Goal: Task Accomplishment & Management: Use online tool/utility

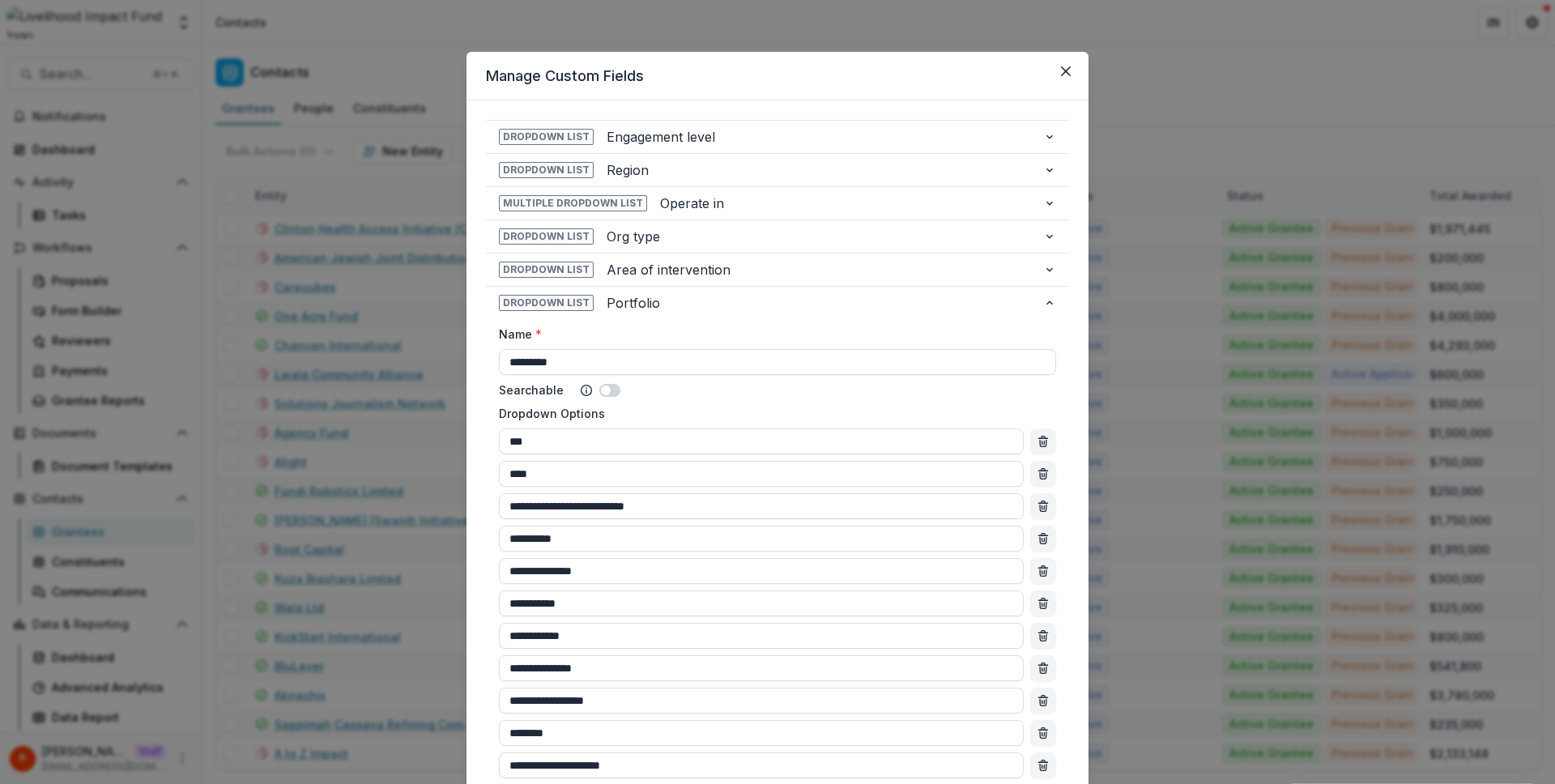
click at [393, 208] on div "**********" at bounding box center [778, 392] width 1555 height 784
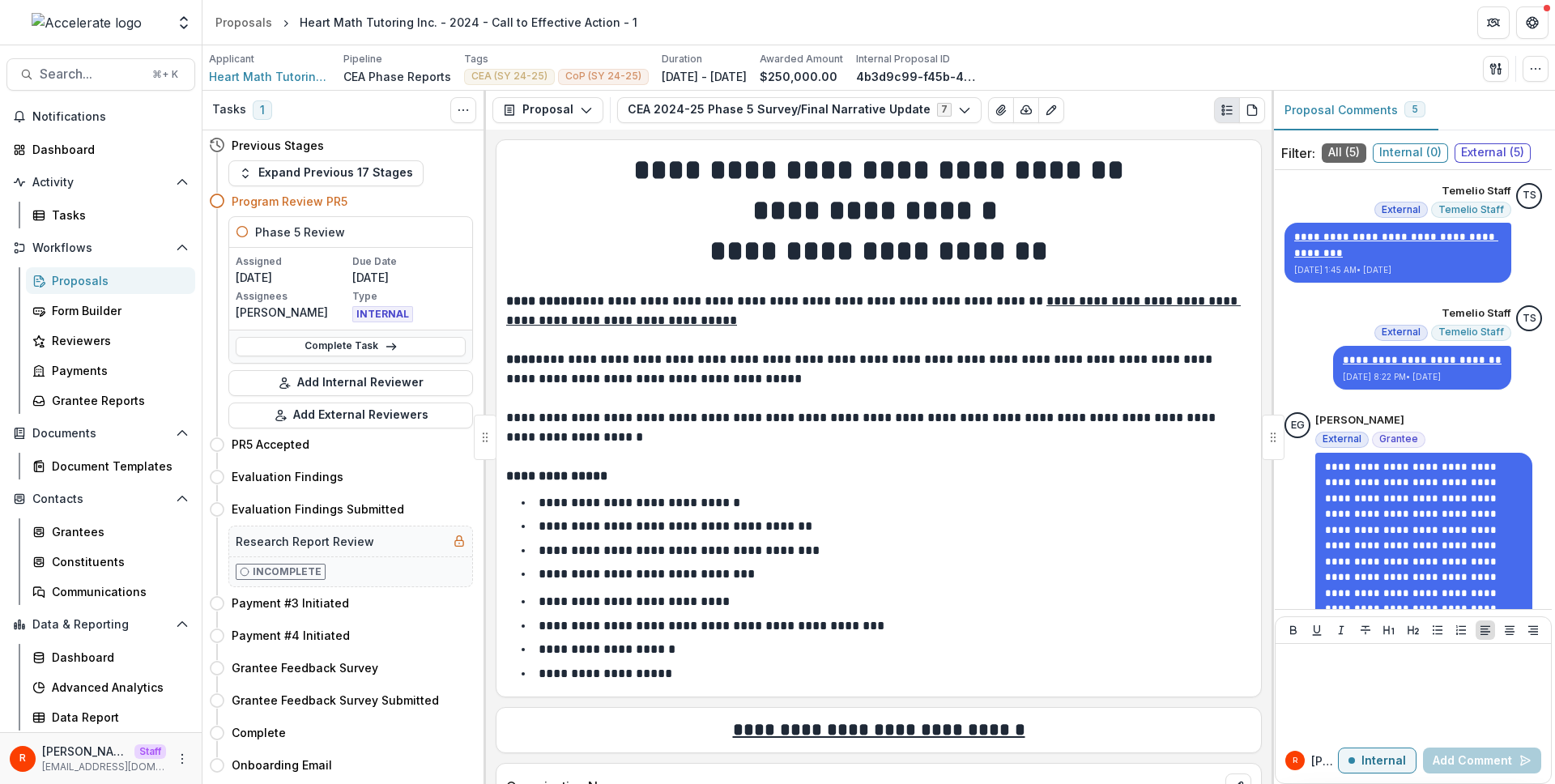
scroll to position [2458, 0]
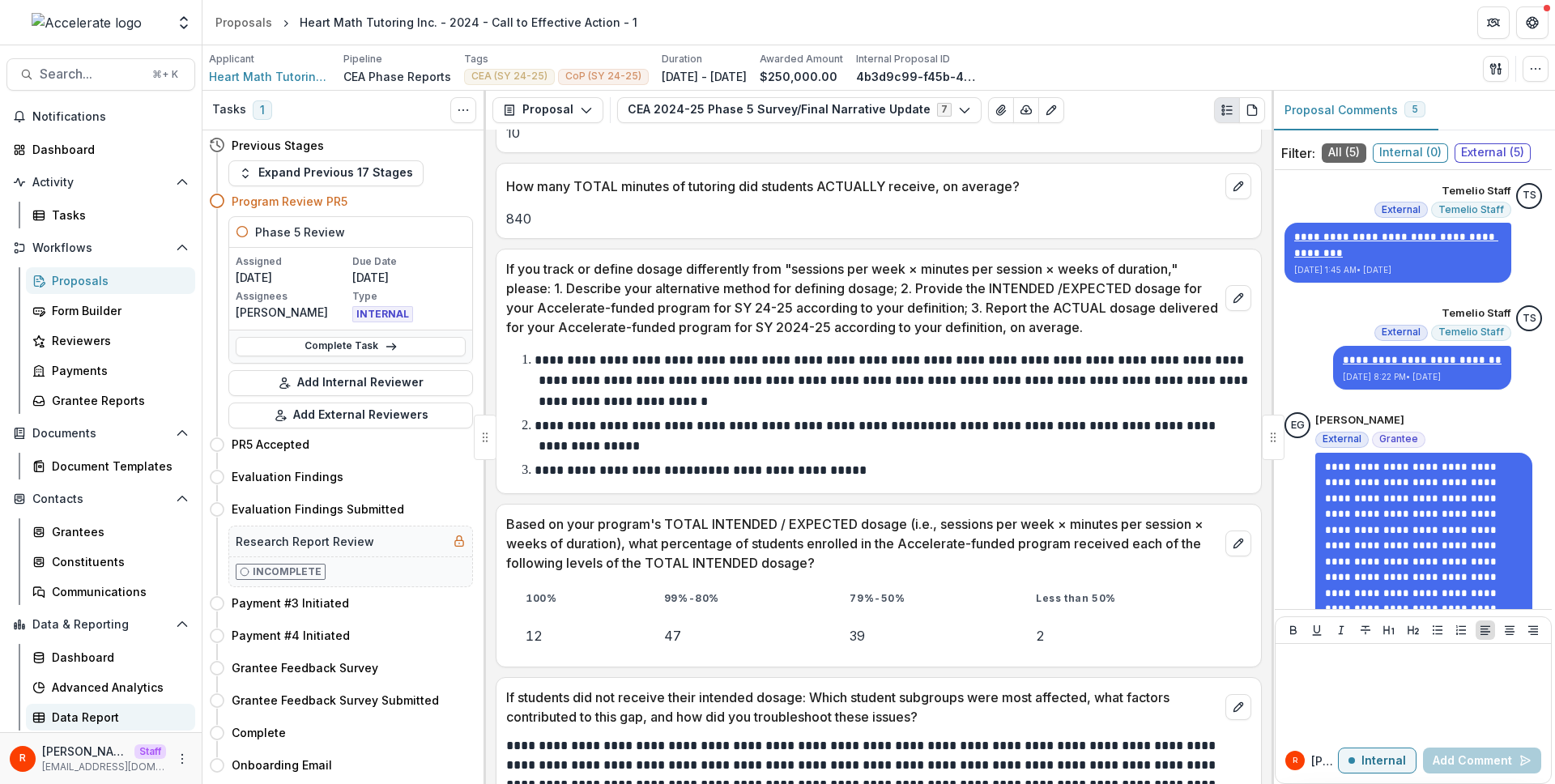
click at [100, 713] on div "Data Report" at bounding box center [116, 717] width 130 height 17
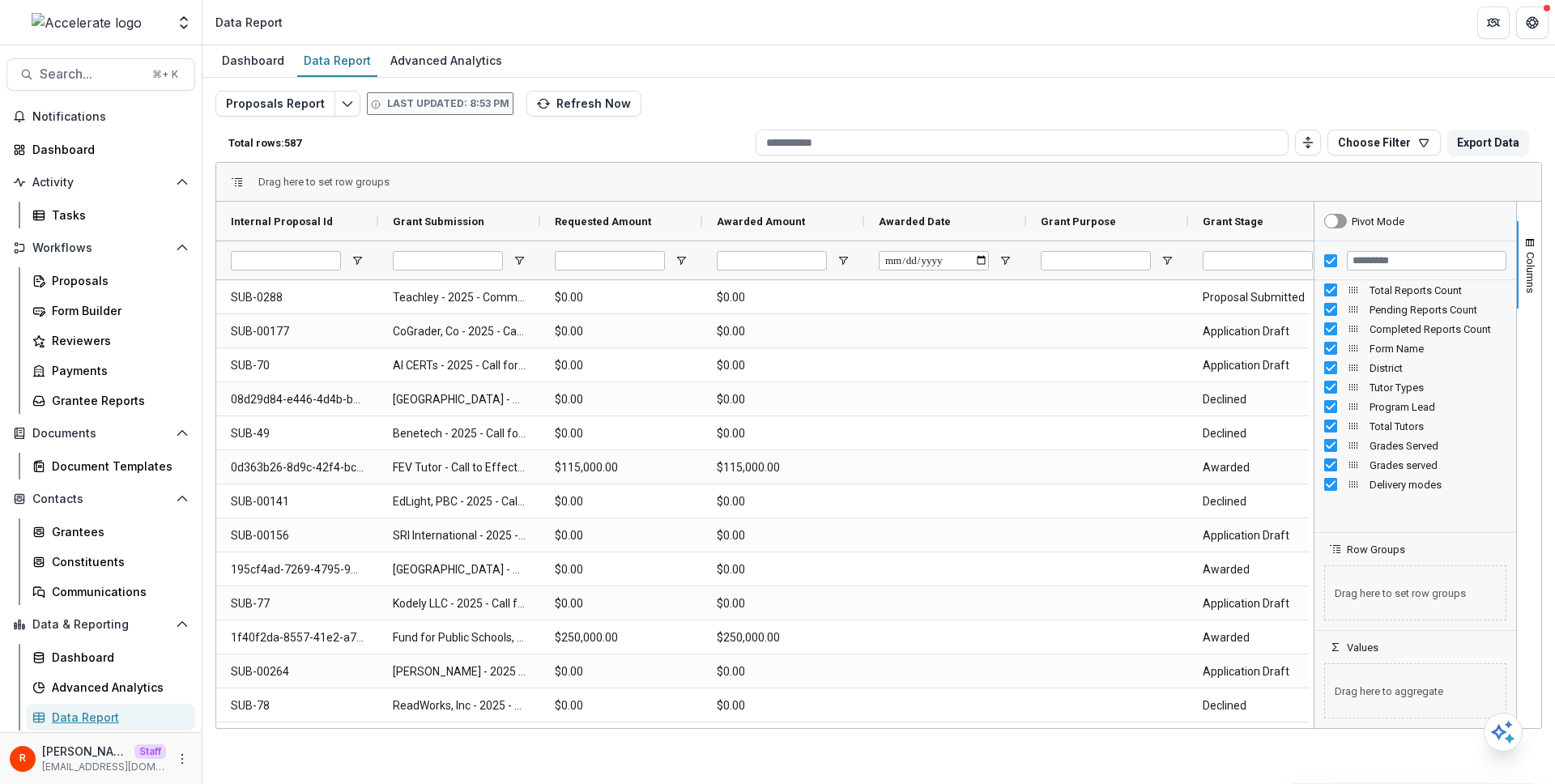
scroll to position [1780, 0]
click at [597, 140] on p "Total rows: 587" at bounding box center [489, 142] width 521 height 12
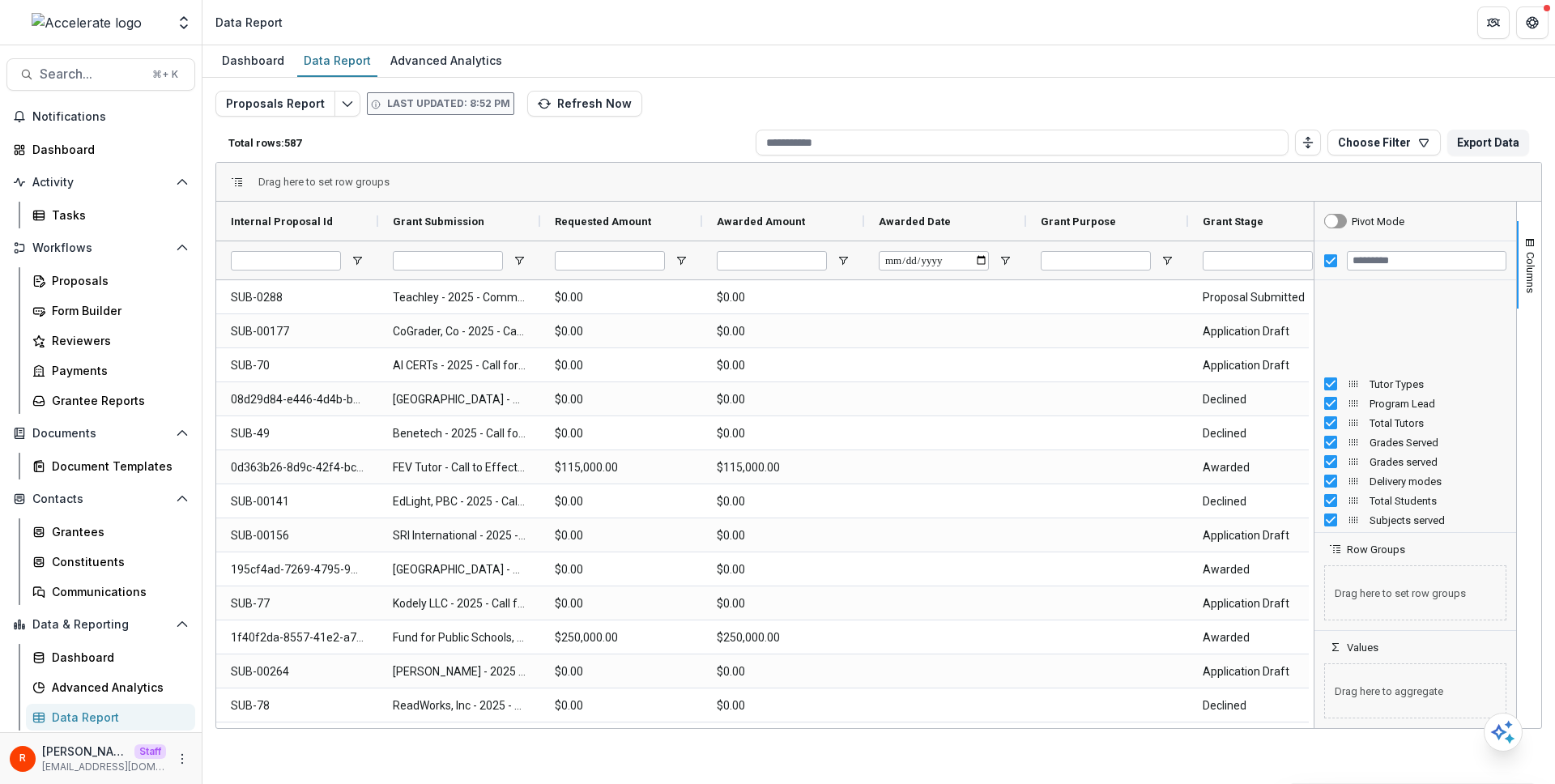
scroll to position [1721, 0]
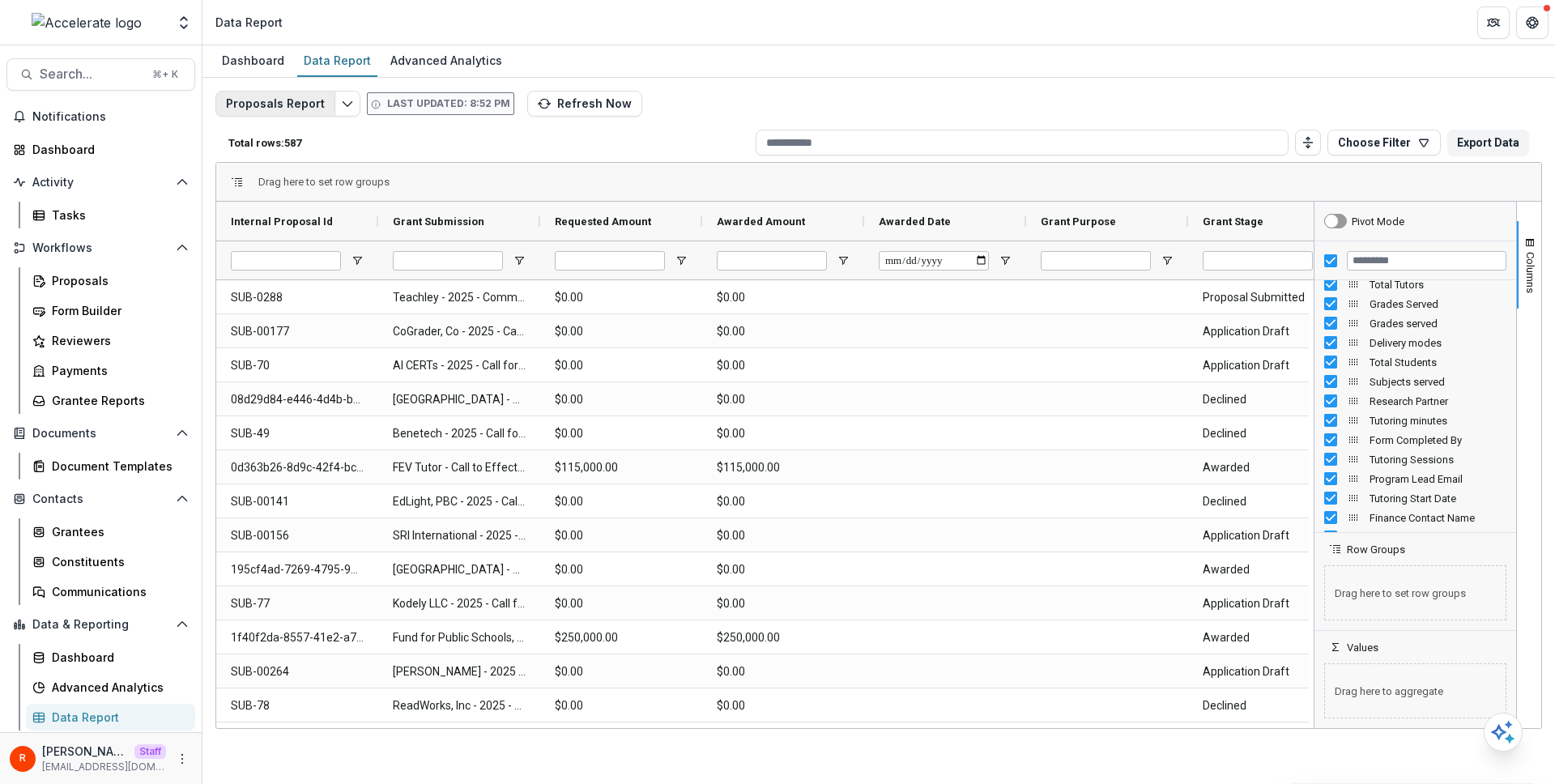
click at [299, 108] on button "Proposals Report" at bounding box center [275, 104] width 120 height 26
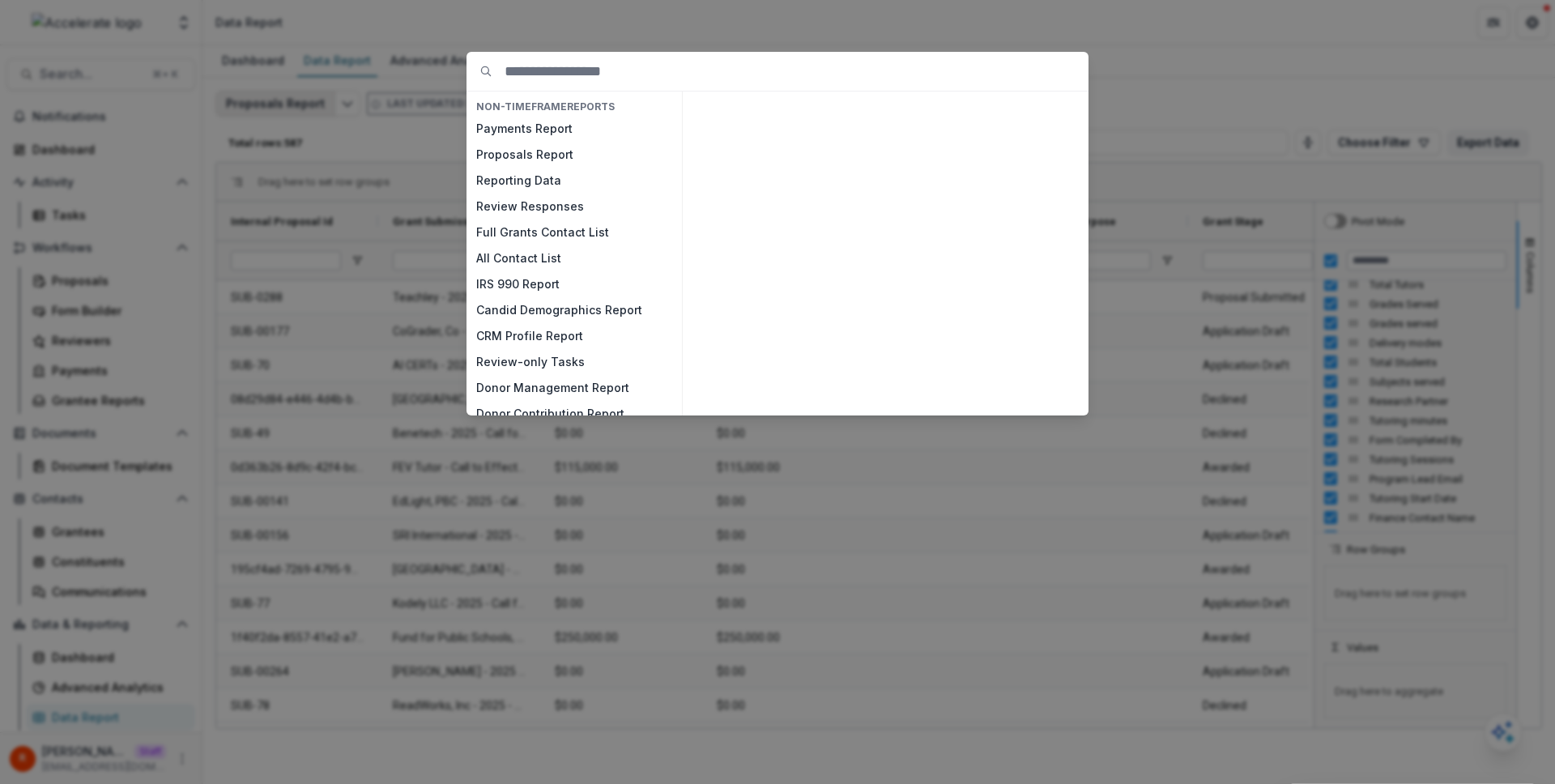
click at [299, 108] on div "NON-TIMEFRAME Reports Payments Report Proposals Report Reporting Data Review Re…" at bounding box center [778, 392] width 1555 height 784
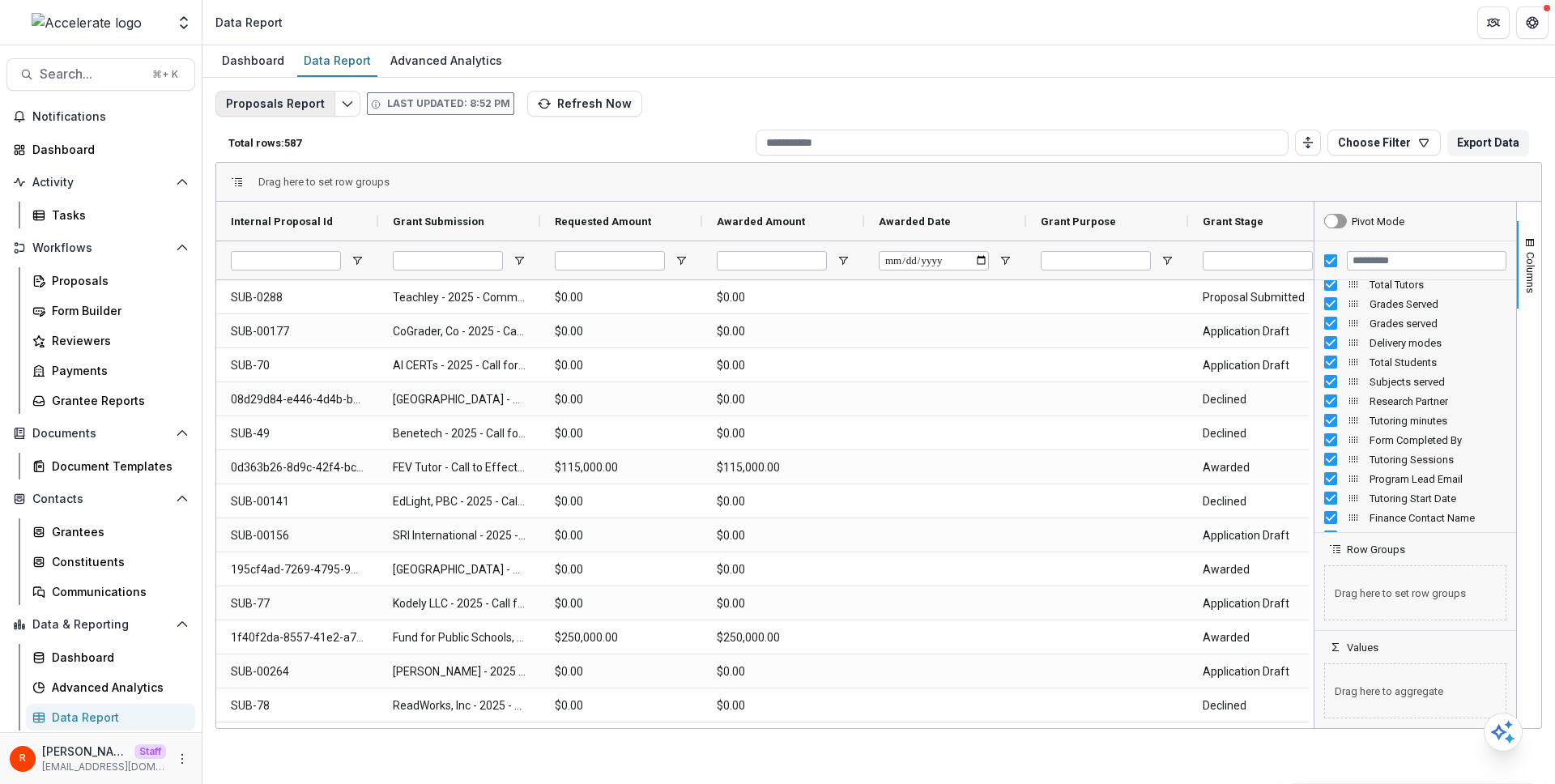
click at [313, 98] on button "Proposals Report" at bounding box center [275, 104] width 120 height 26
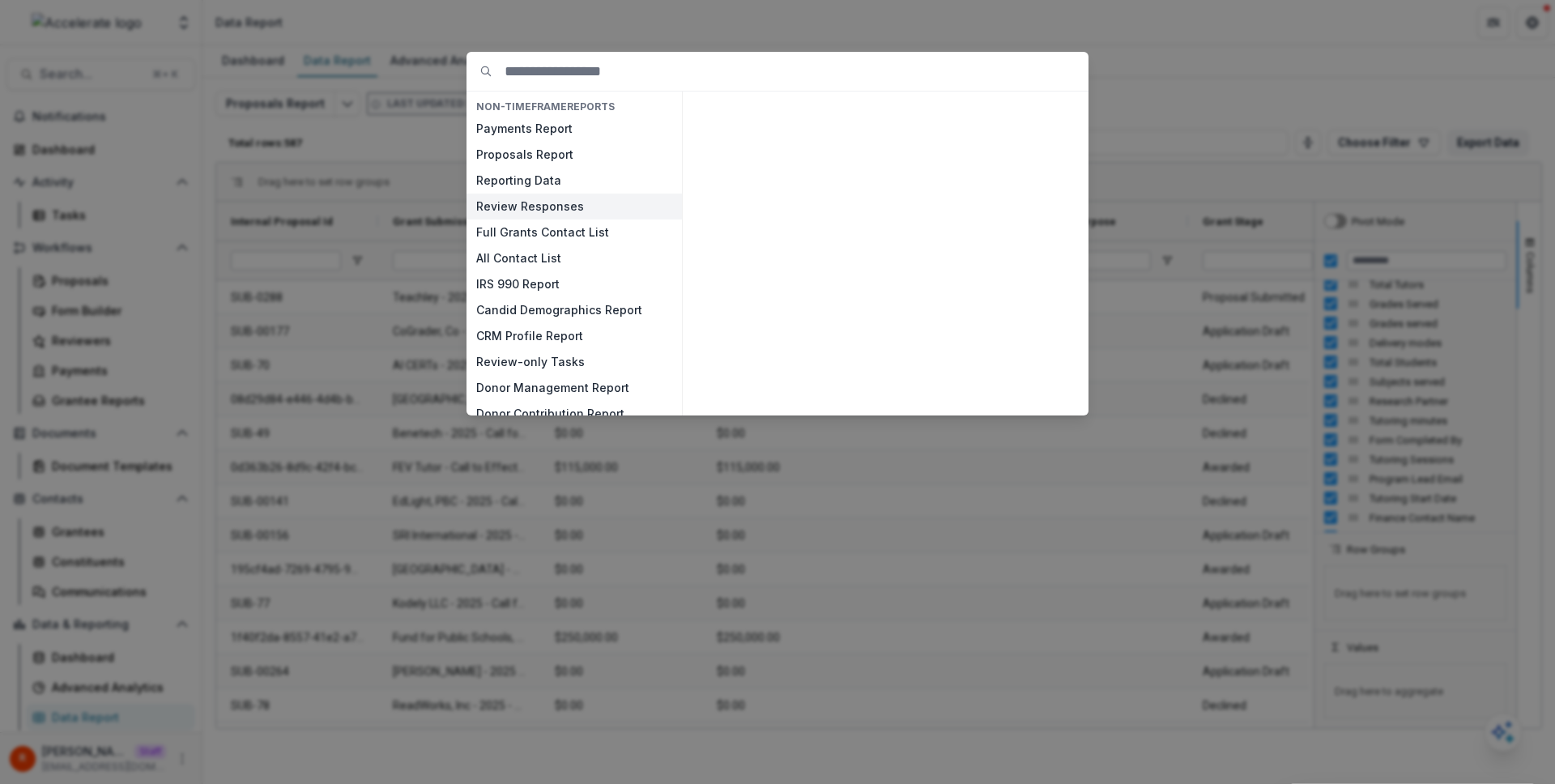
click at [519, 200] on button "Review Responses" at bounding box center [574, 207] width 215 height 26
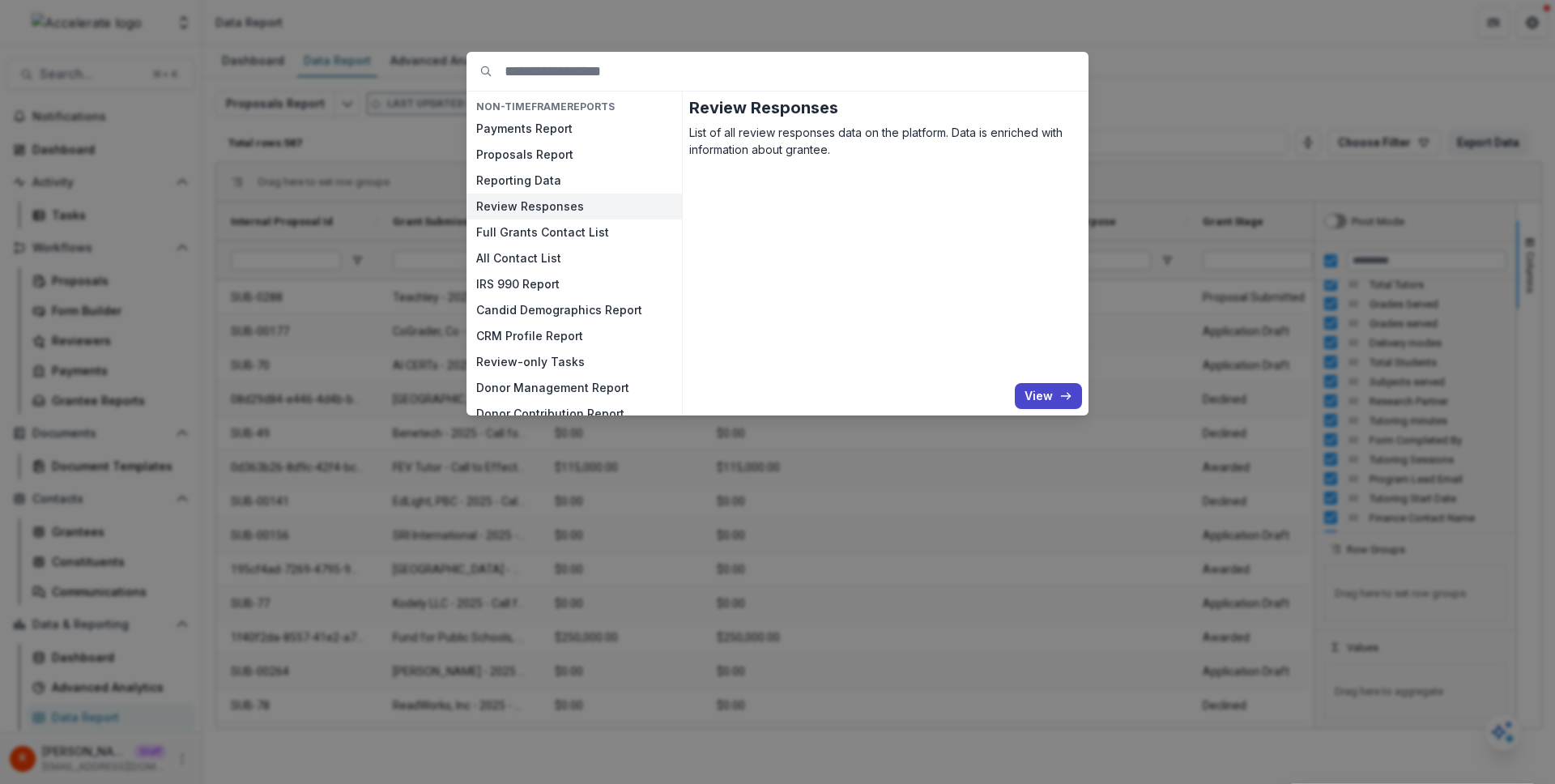
click at [519, 200] on button "Review Responses" at bounding box center [574, 207] width 215 height 26
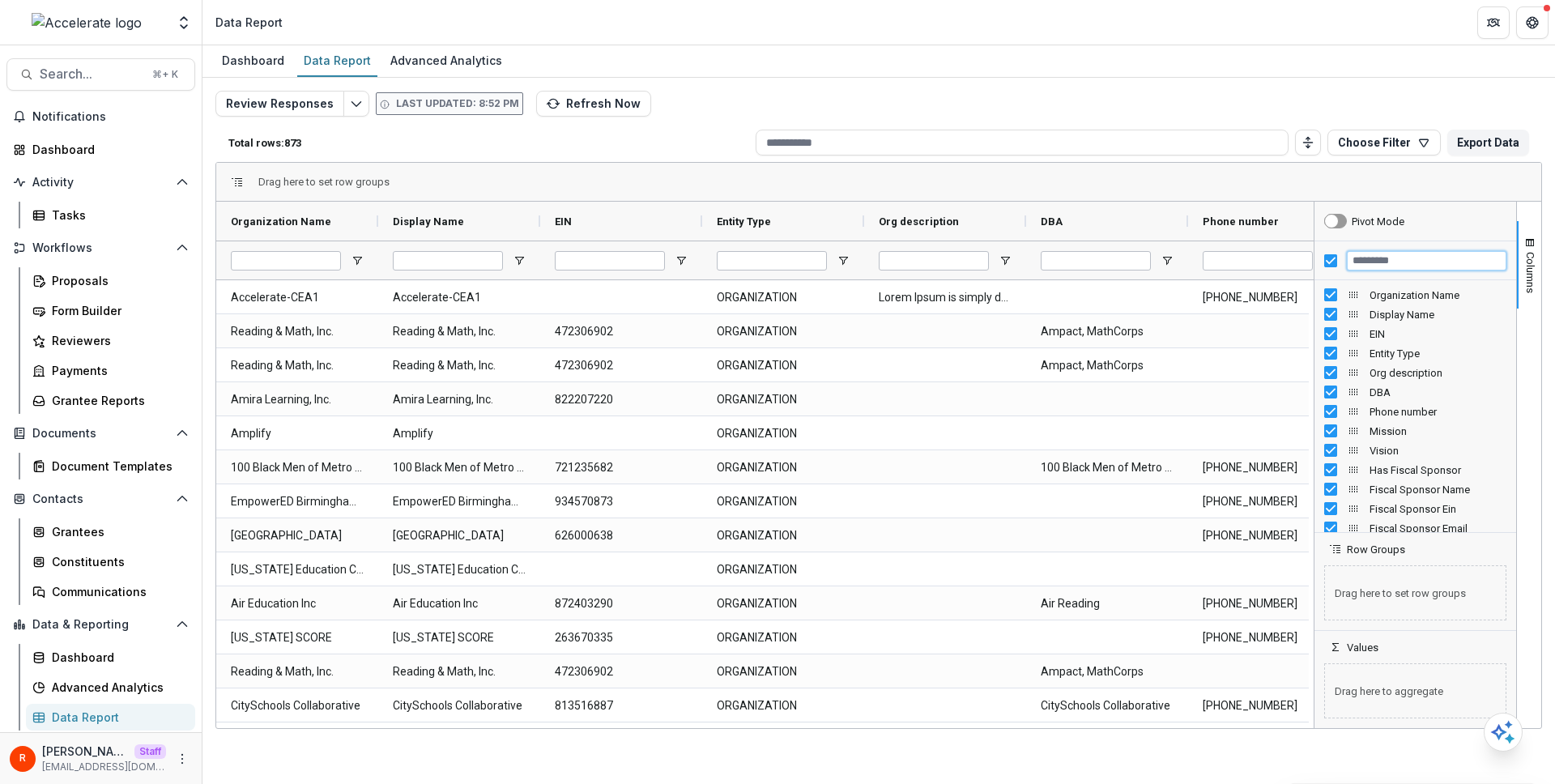
click at [1400, 265] on input "Filter Columns Input" at bounding box center [1427, 260] width 159 height 20
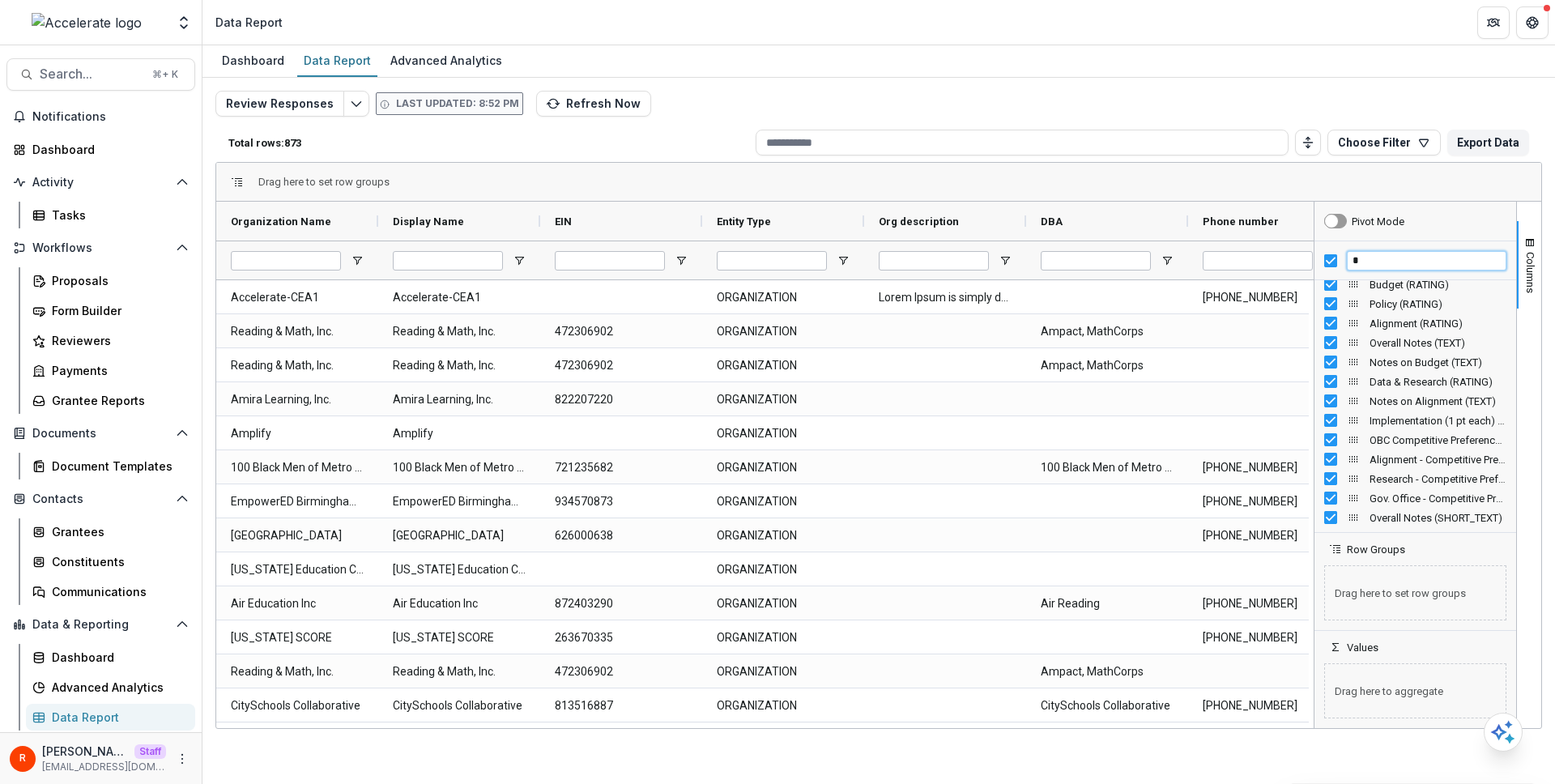
scroll to position [788, 0]
type input "*****"
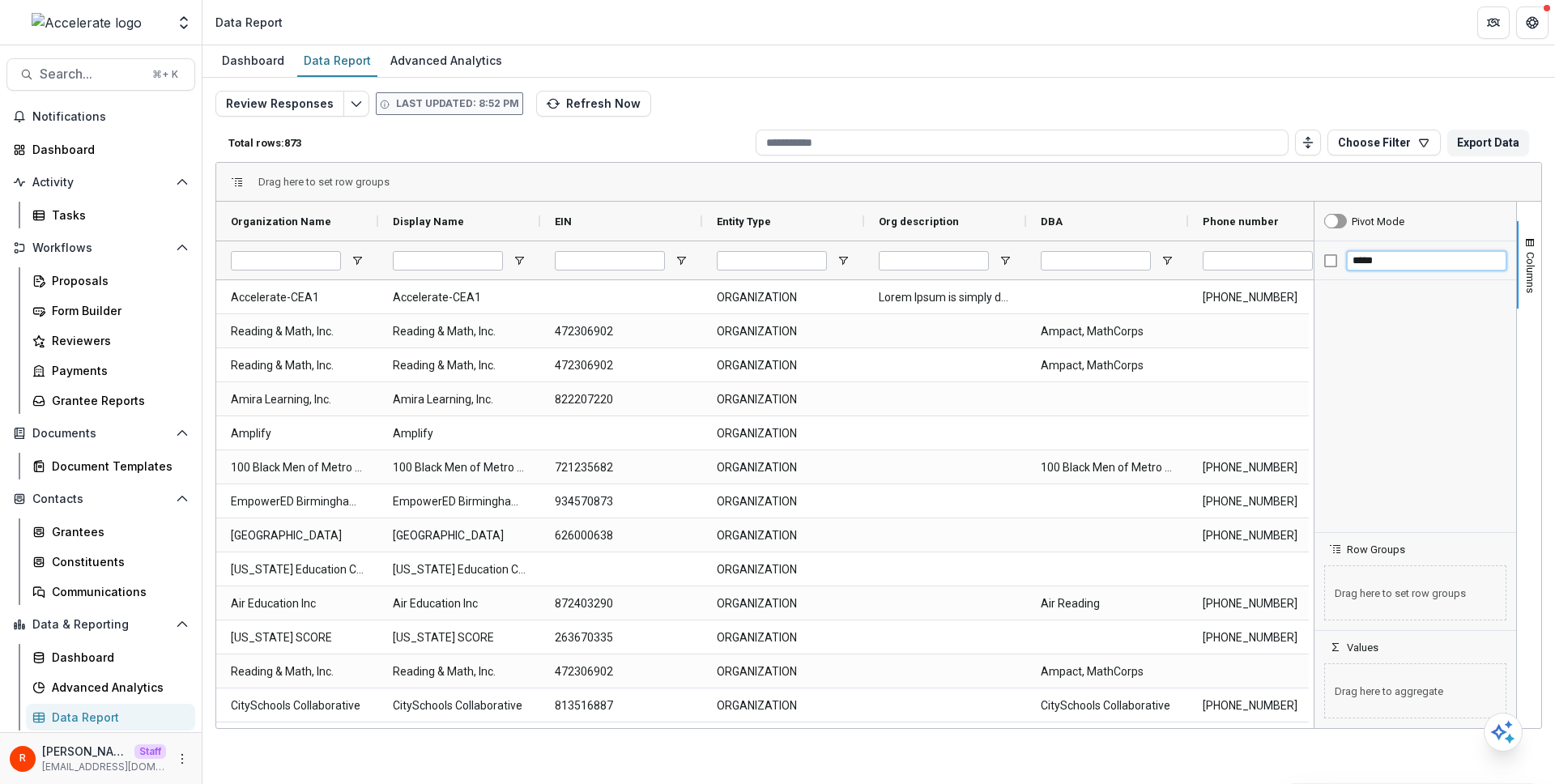
scroll to position [0, 0]
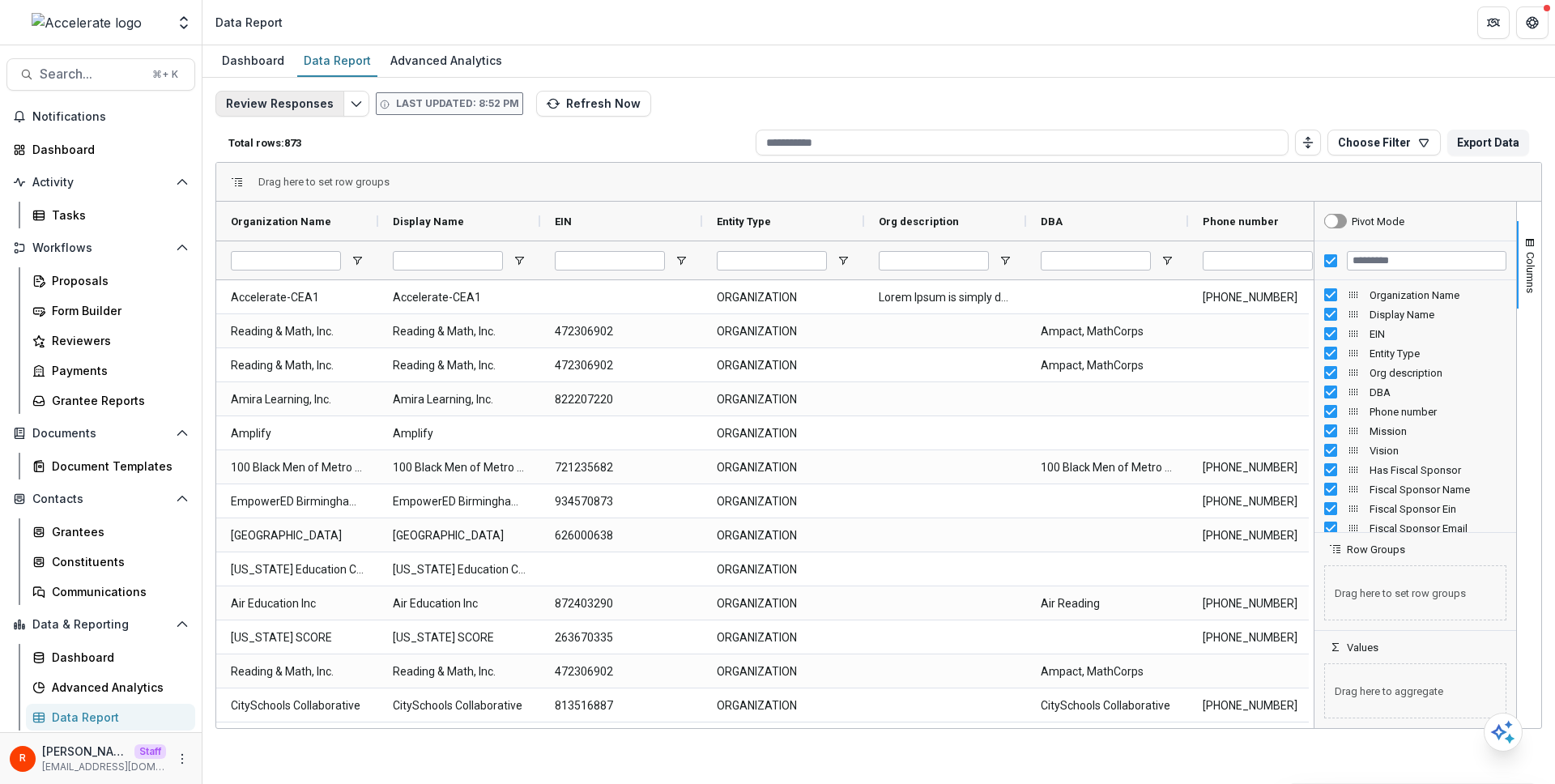
click at [305, 99] on button "Review Responses" at bounding box center [279, 104] width 128 height 26
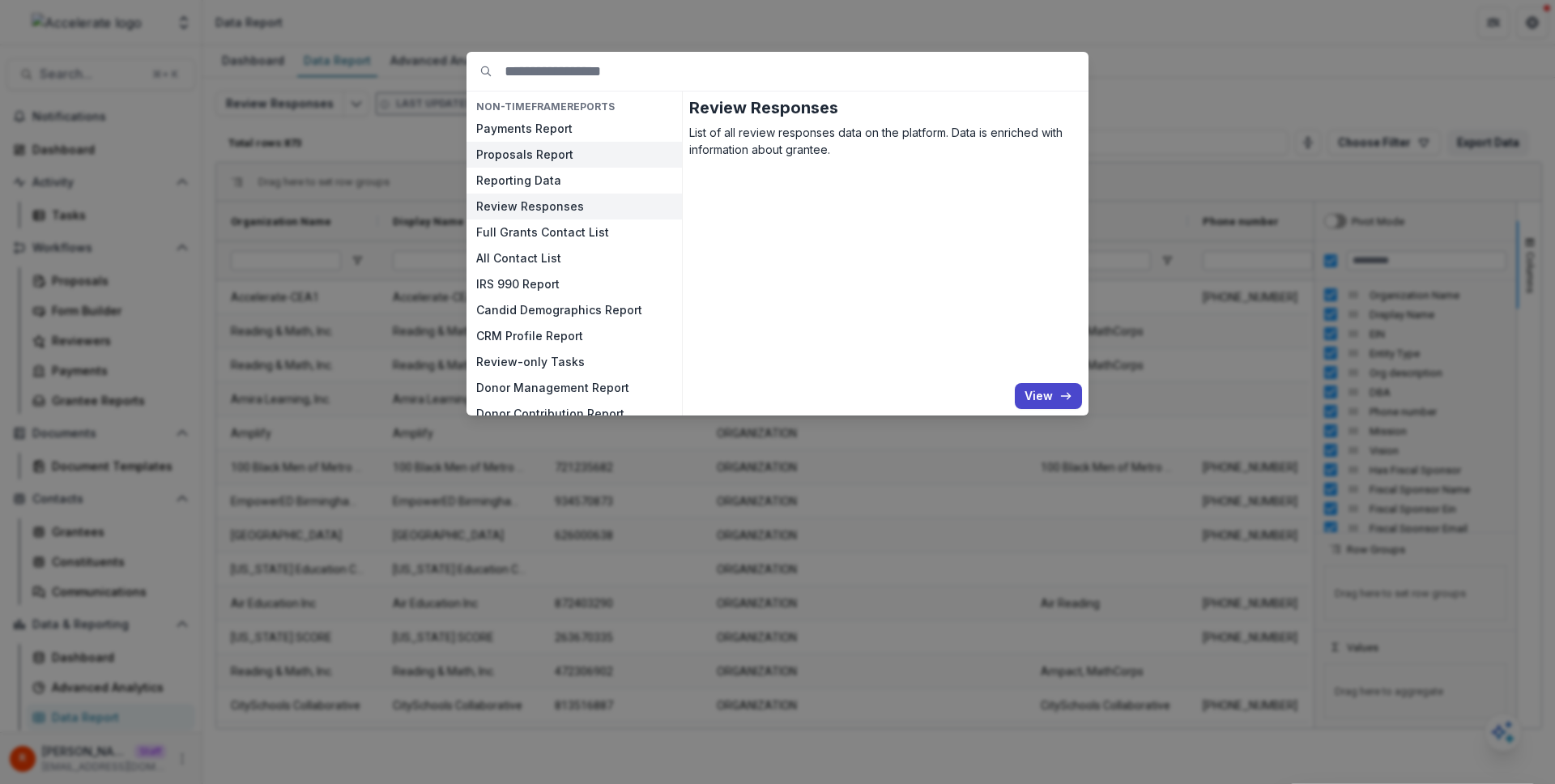
click at [537, 152] on button "Proposals Report" at bounding box center [574, 155] width 215 height 26
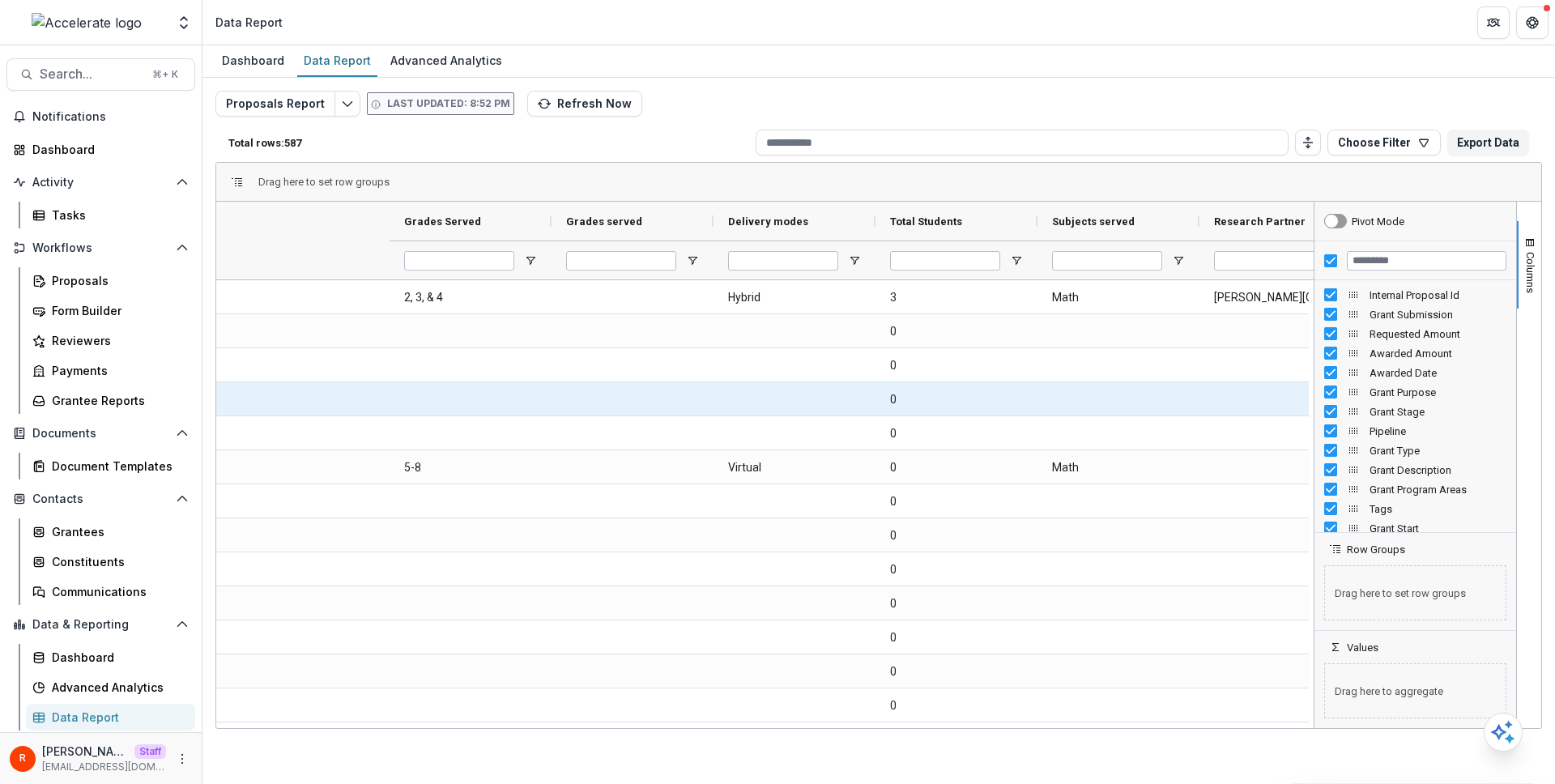
scroll to position [0, 13588]
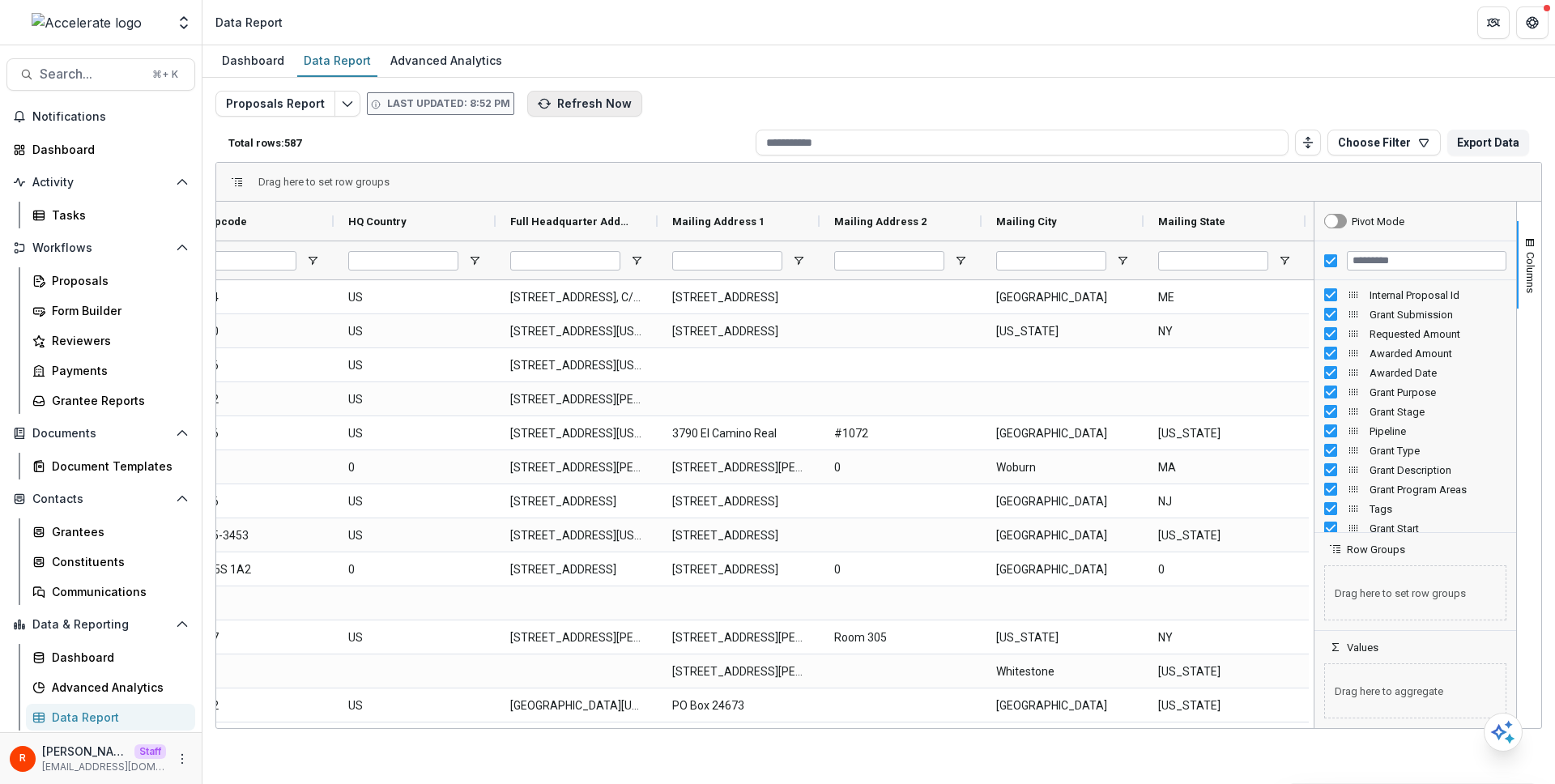
click at [553, 111] on button "Refresh Now" at bounding box center [585, 104] width 115 height 26
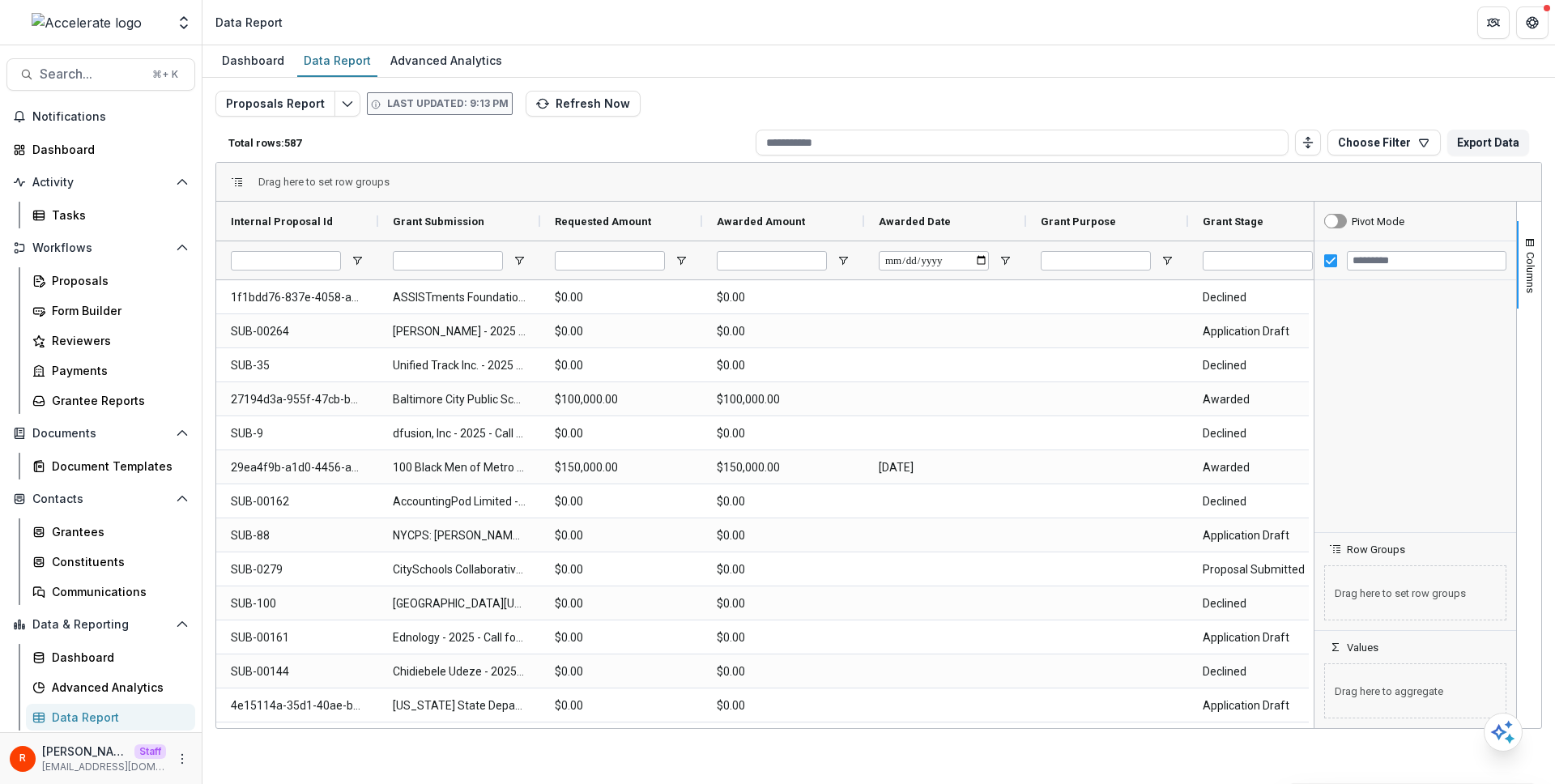
scroll to position [5076, 0]
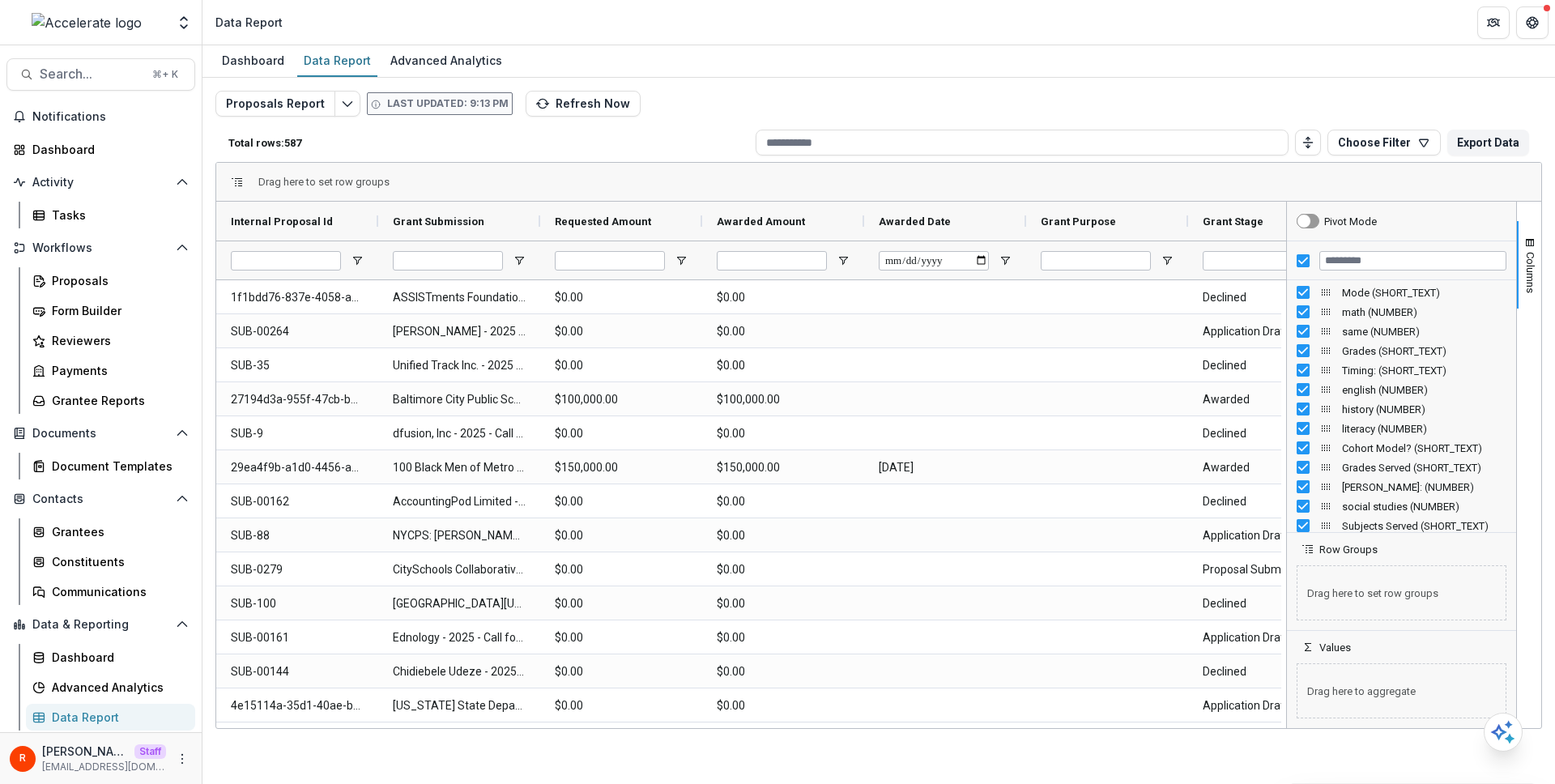
drag, startPoint x: 1313, startPoint y: 437, endPoint x: 1330, endPoint y: 464, distance: 31.9
click at [1284, 425] on div at bounding box center [1286, 465] width 4 height 526
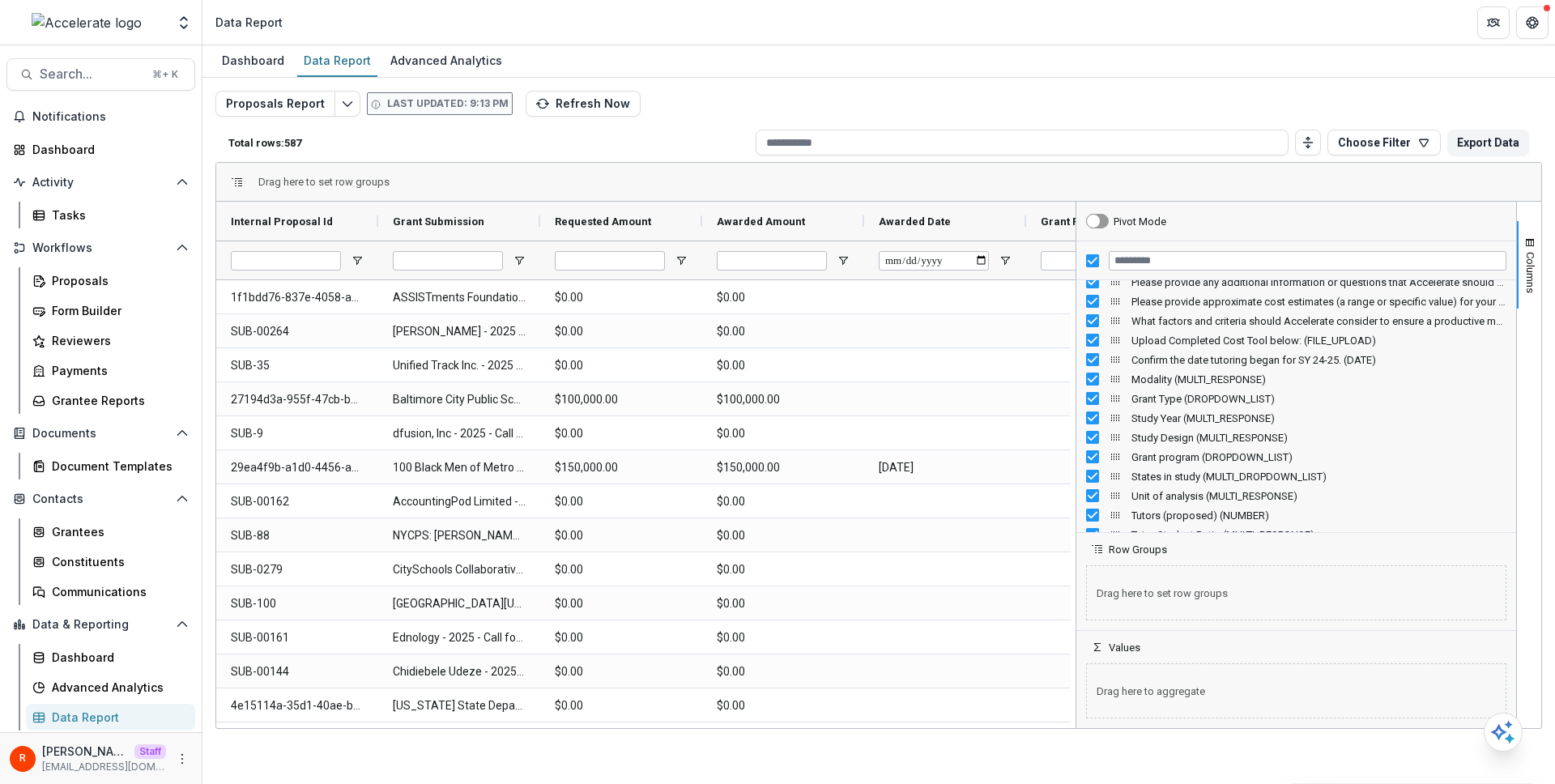
scroll to position [19758, 0]
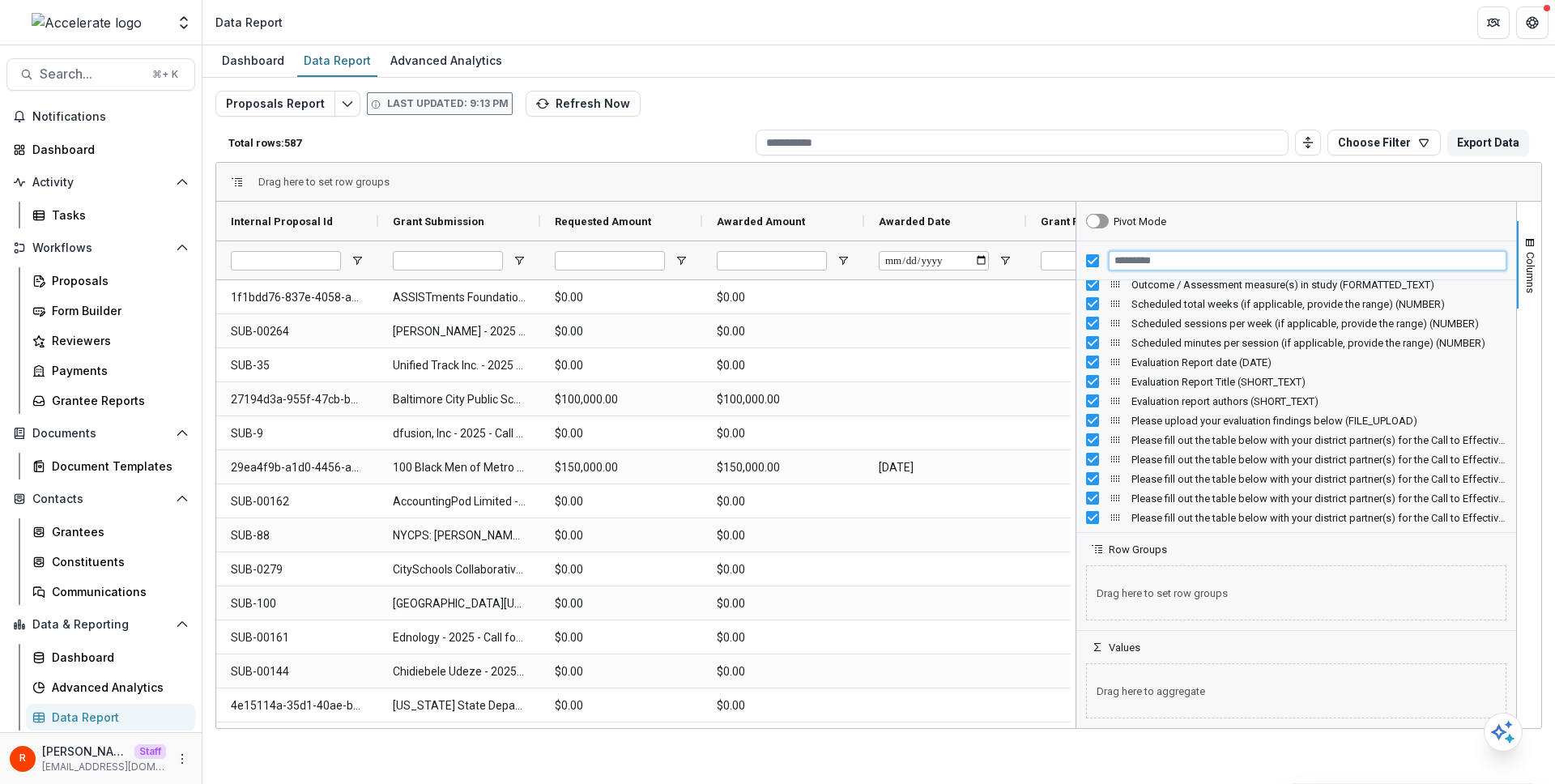
click at [1216, 266] on input "Filter Columns Input" at bounding box center [1308, 260] width 398 height 20
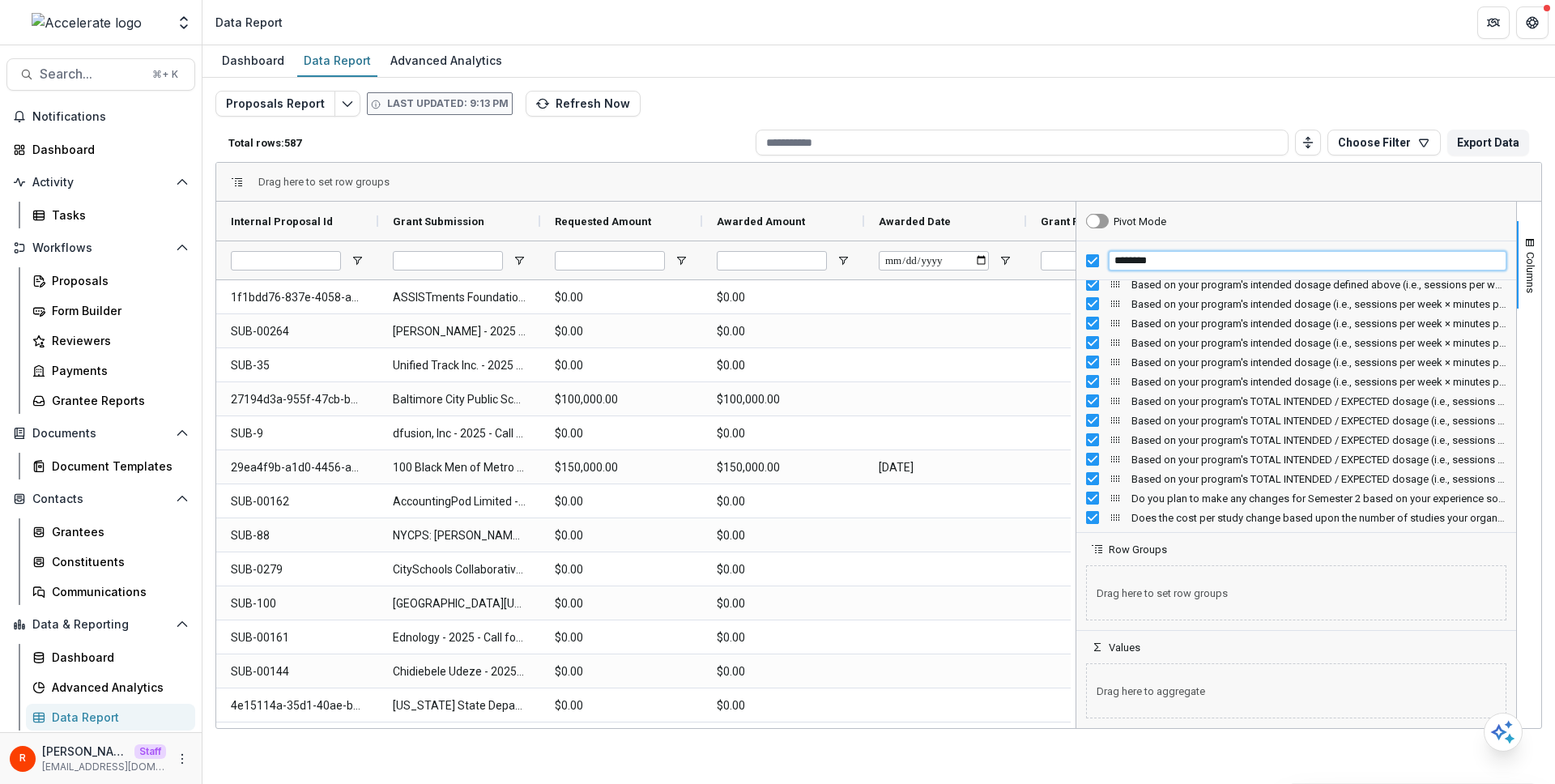
type input "********"
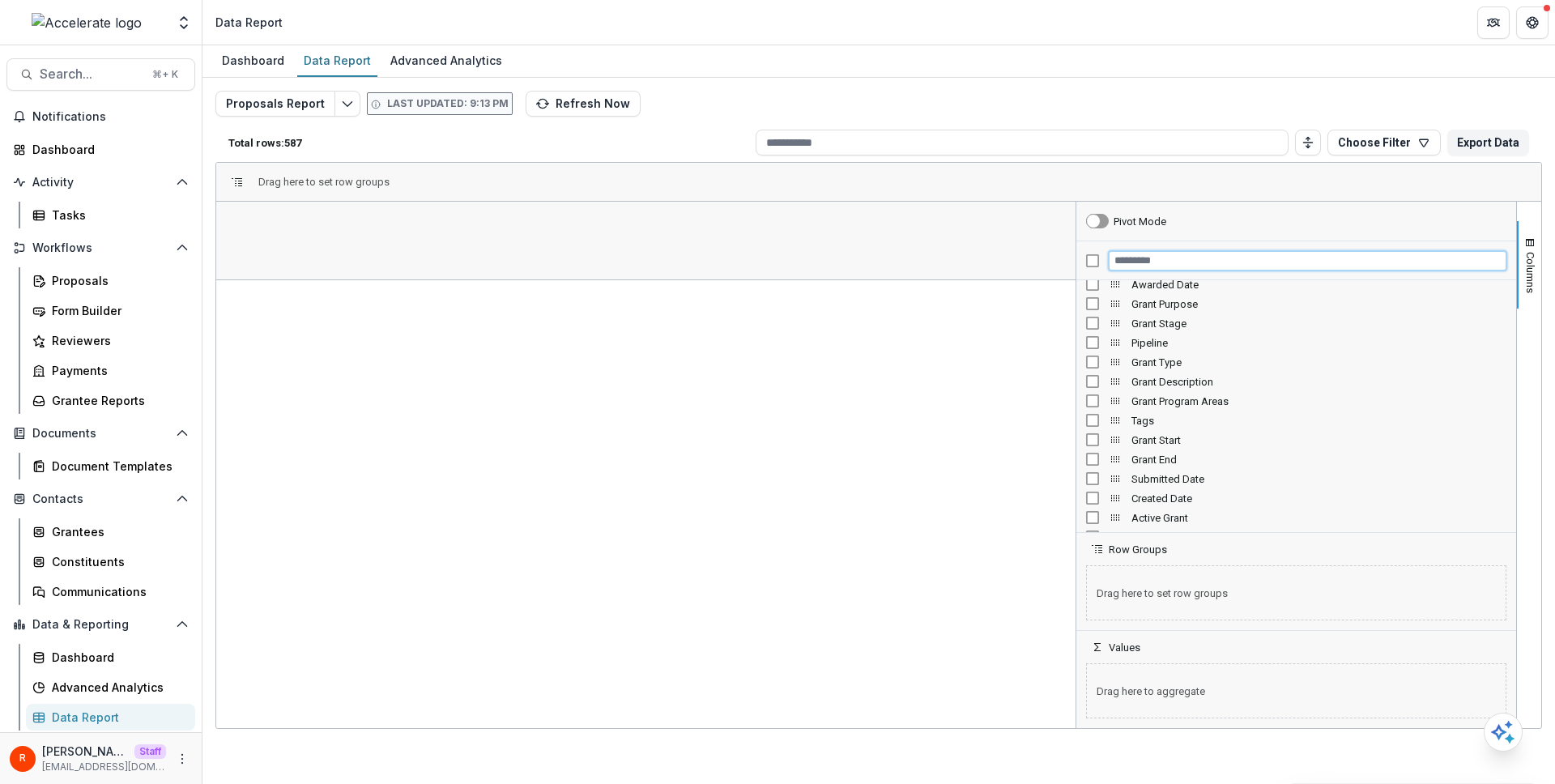
click at [1159, 260] on input "Filter Columns Input" at bounding box center [1308, 260] width 398 height 20
paste input "********"
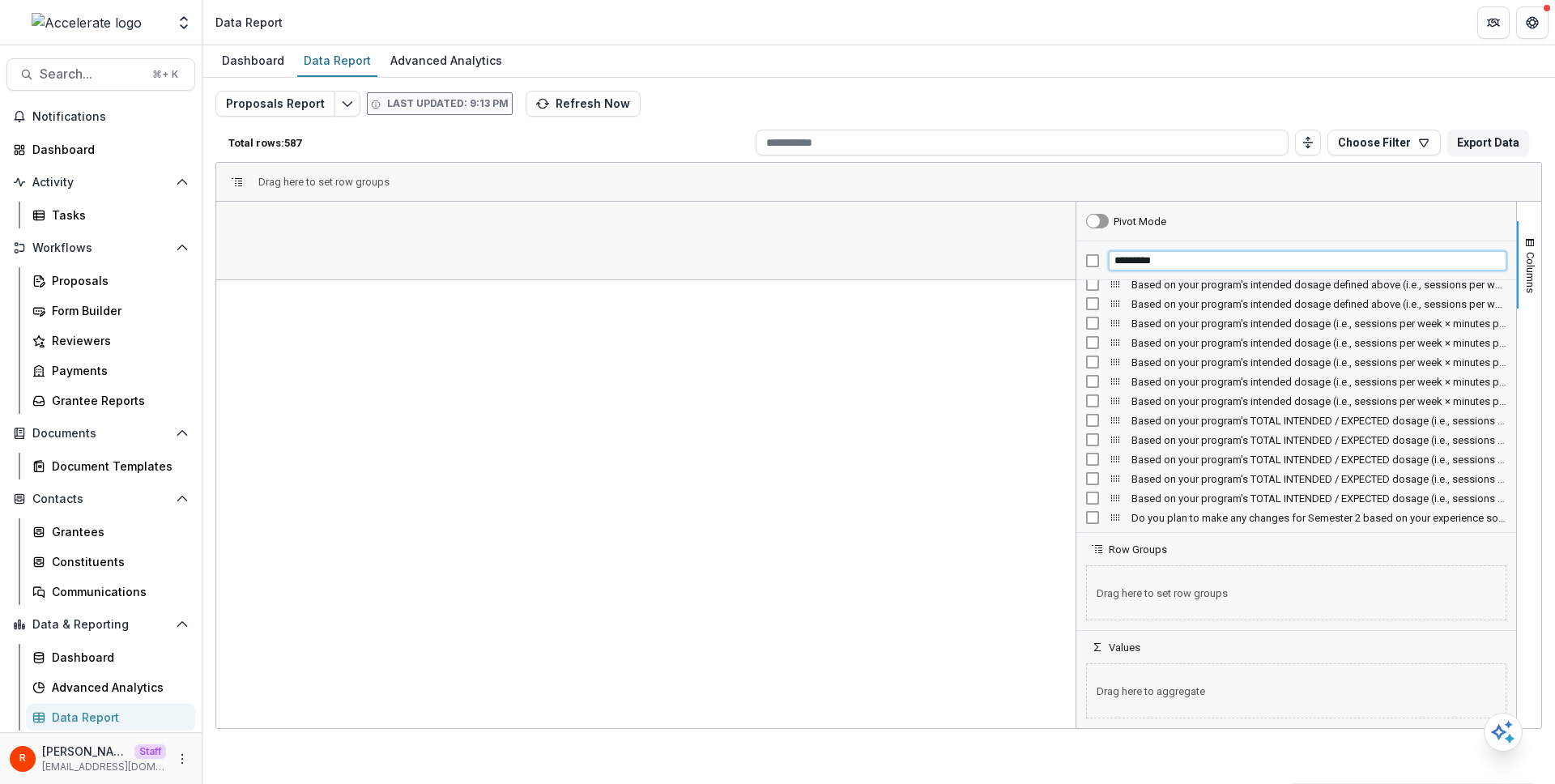
type input "********"
click at [747, 226] on span "Based on your program's TOTAL INTENDED / EXPECTED dosage (i.e., sessions per we…" at bounding box center [777, 221] width 120 height 12
click at [747, 226] on span "Based on your program's TOTAL INTENDED / EXPECTED dosage (i.e., sessions per we…" at bounding box center [767, 221] width 102 height 12
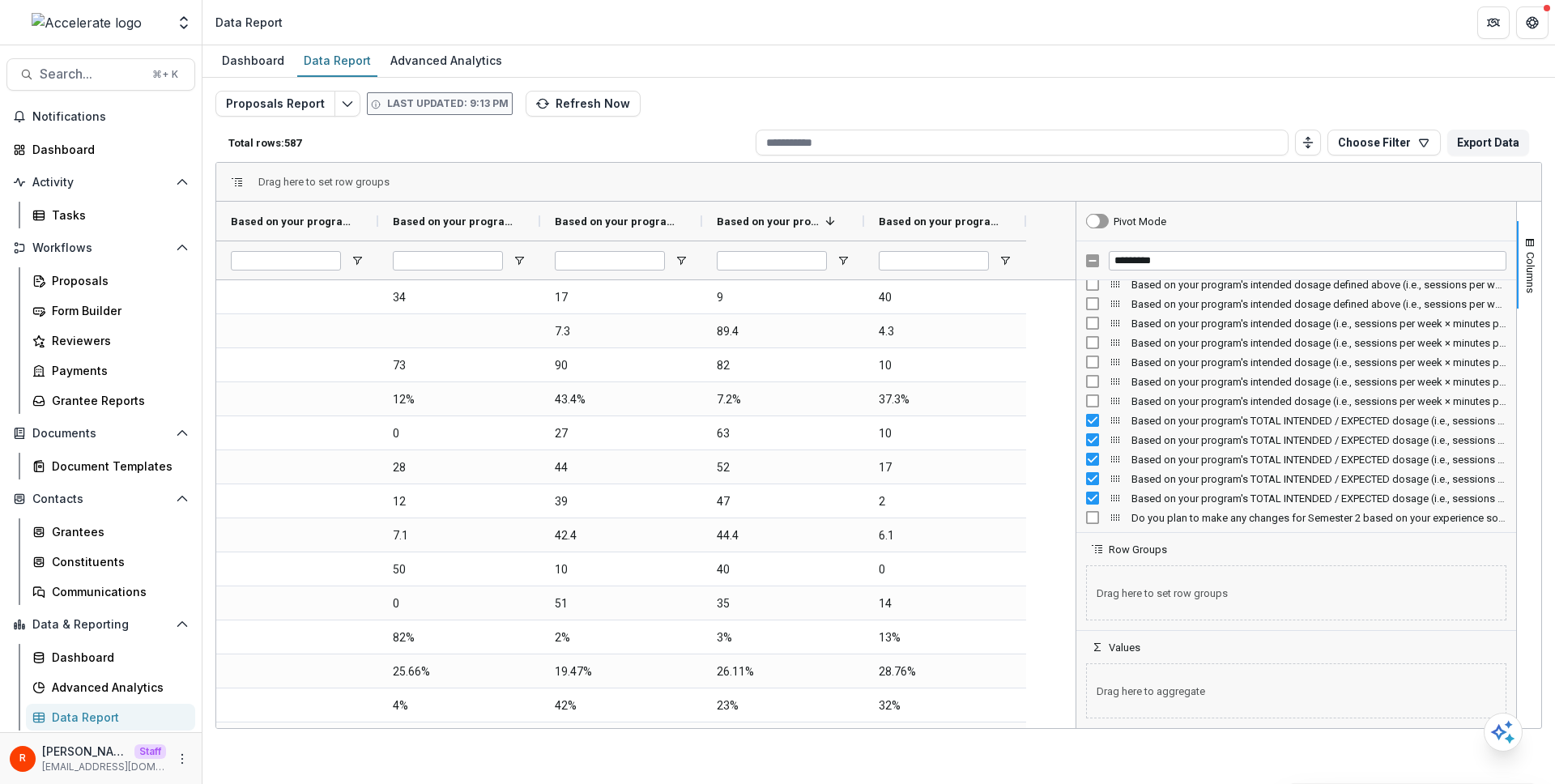
scroll to position [0, 0]
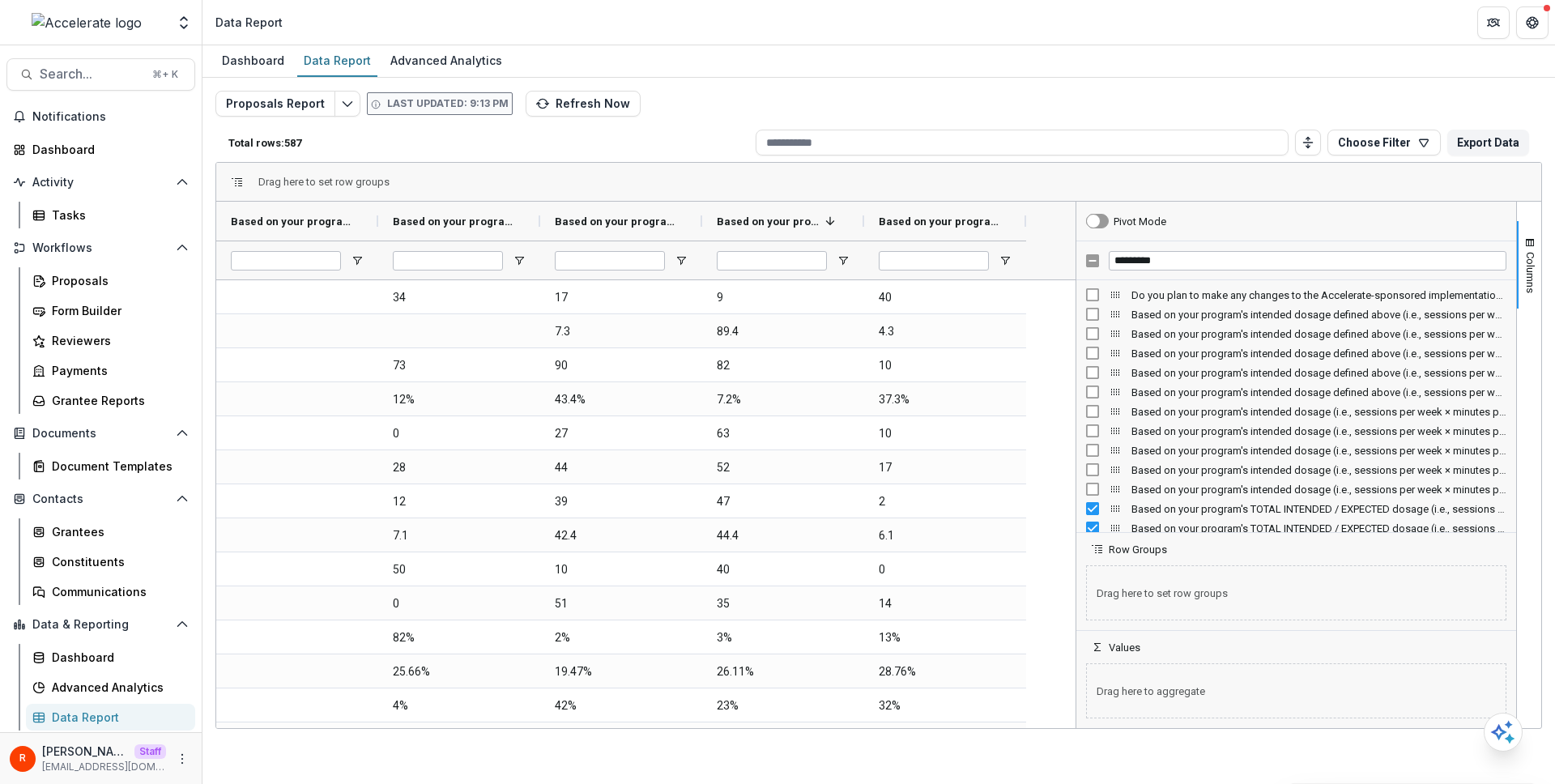
click at [1066, 174] on div "Drag here to set row groups" at bounding box center [879, 183] width 1325 height 39
click at [539, 140] on p "Total rows: 587" at bounding box center [489, 142] width 521 height 12
click at [959, 81] on div "Proposals Report Last updated: 9:13 PM Refresh Now Total rows: 587 Choose Filte…" at bounding box center [879, 384] width 1353 height 613
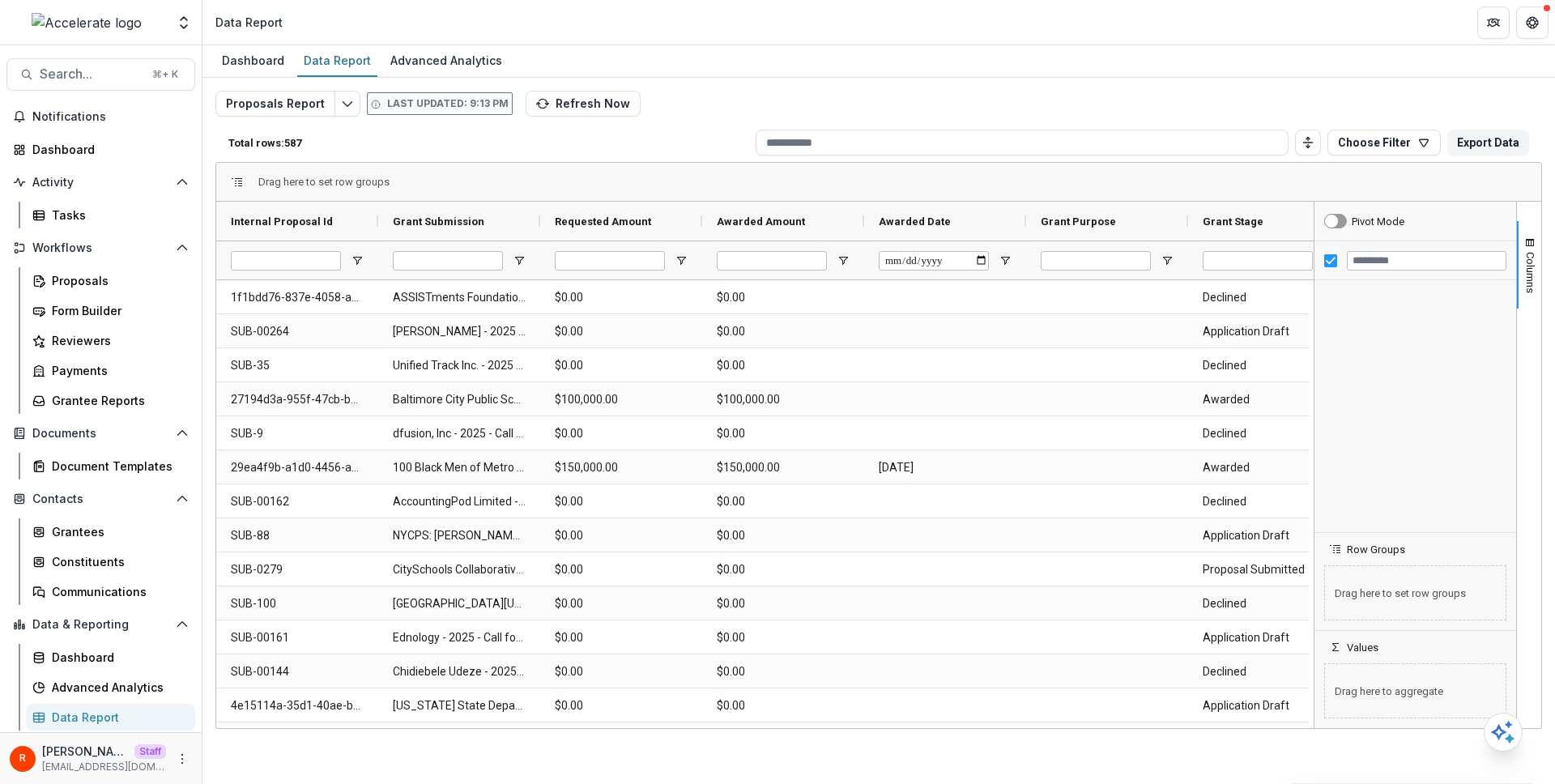
scroll to position [3952, 0]
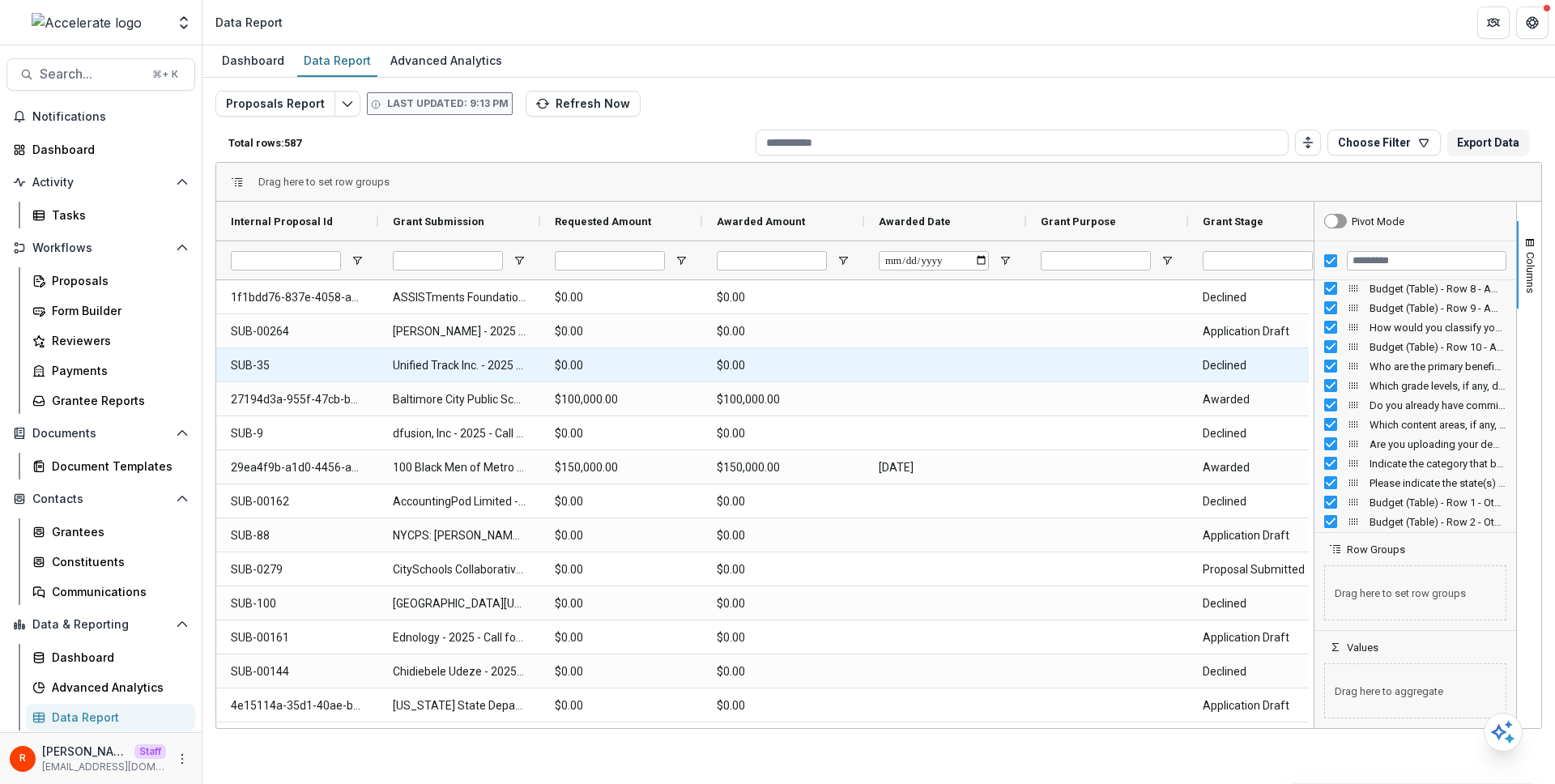
drag, startPoint x: 1316, startPoint y: 378, endPoint x: 1136, endPoint y: 358, distance: 181.1
click at [1136, 358] on div "Internal Proposal Id Grant Submission Requested Amount" at bounding box center [879, 465] width 1325 height 526
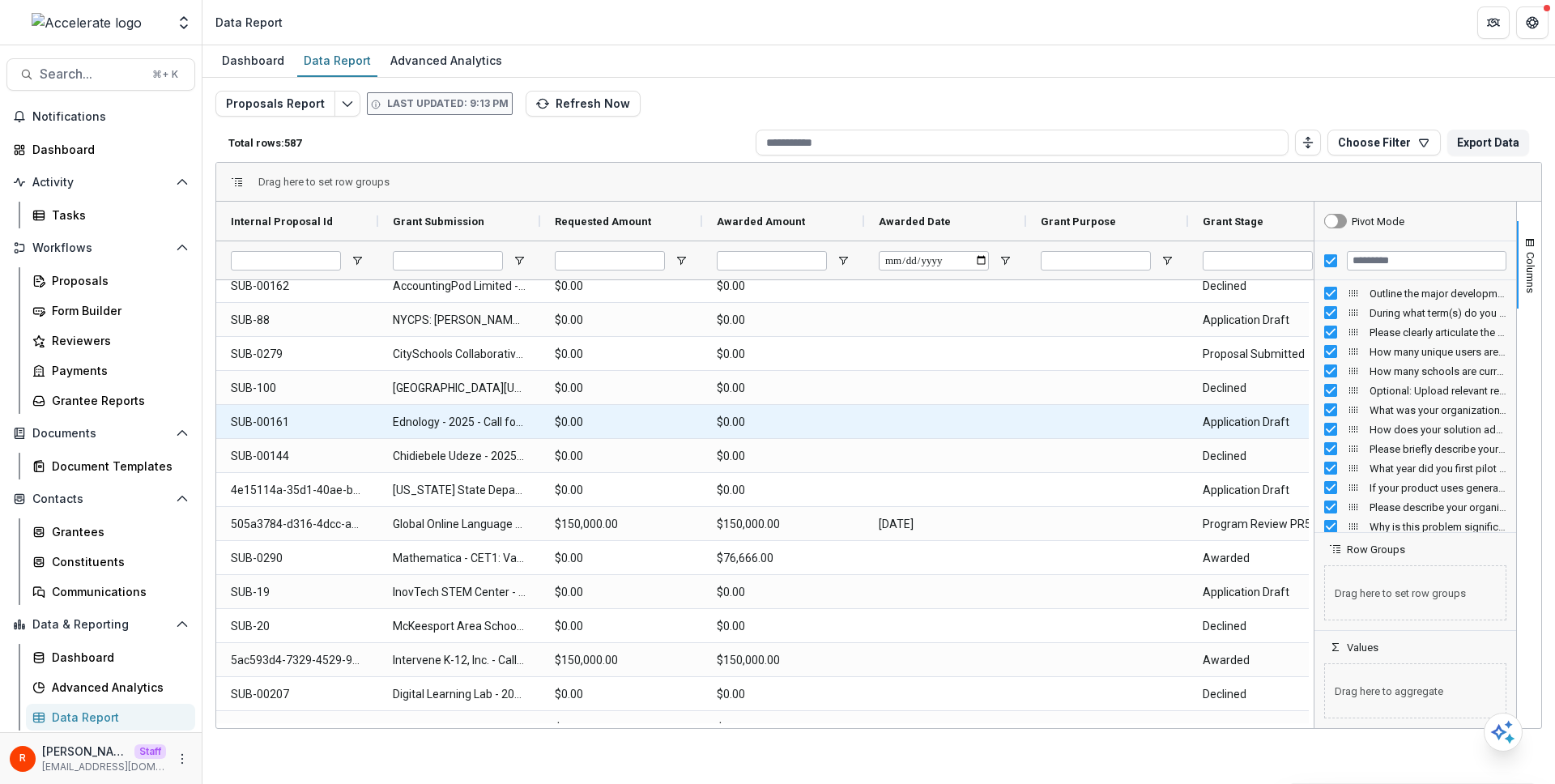
scroll to position [315, 0]
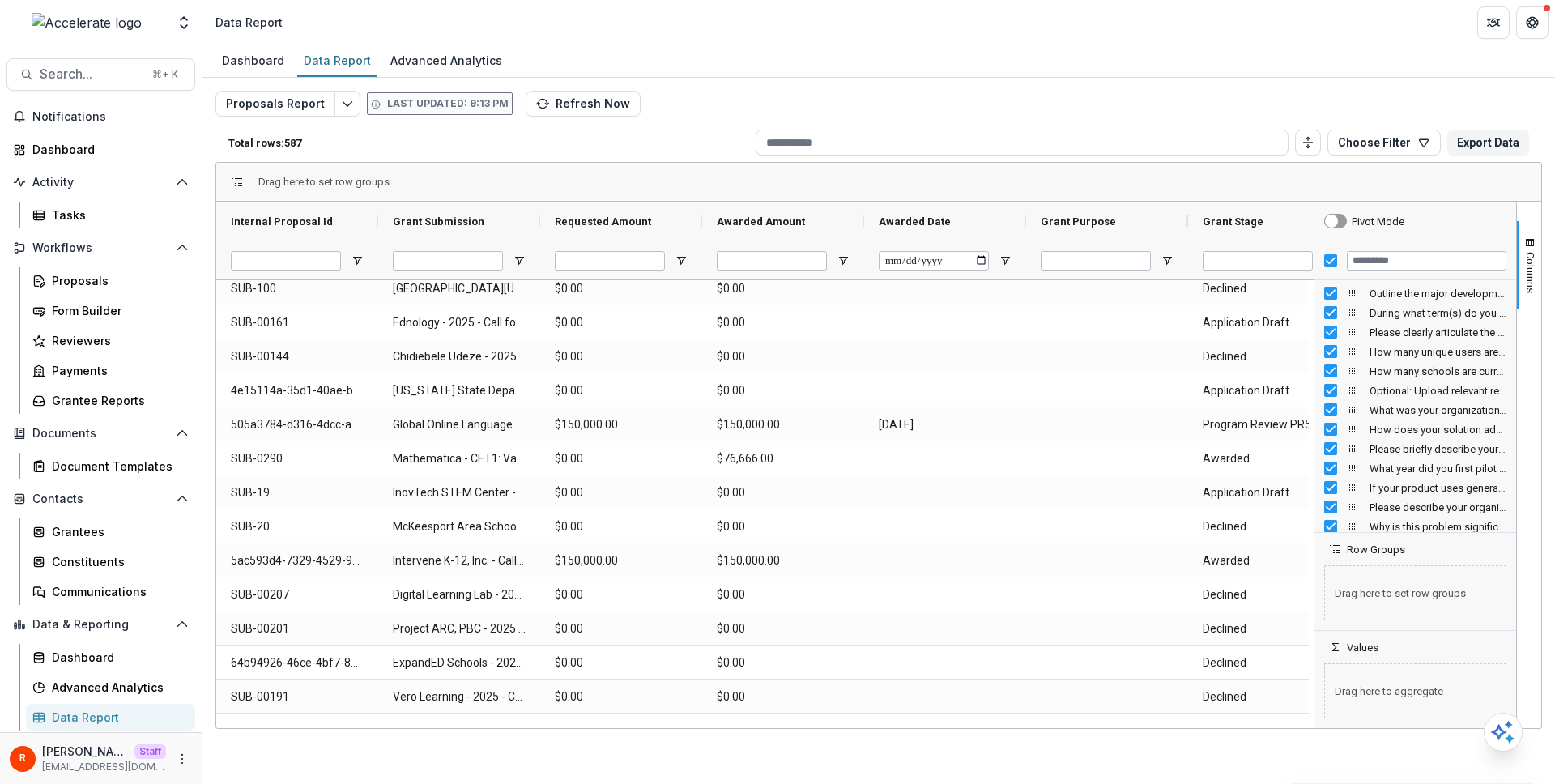
click at [997, 101] on div "Proposals Report Last updated: 9:13 PM Refresh Now Total rows: 587 Choose Filte…" at bounding box center [879, 391] width 1326 height 599
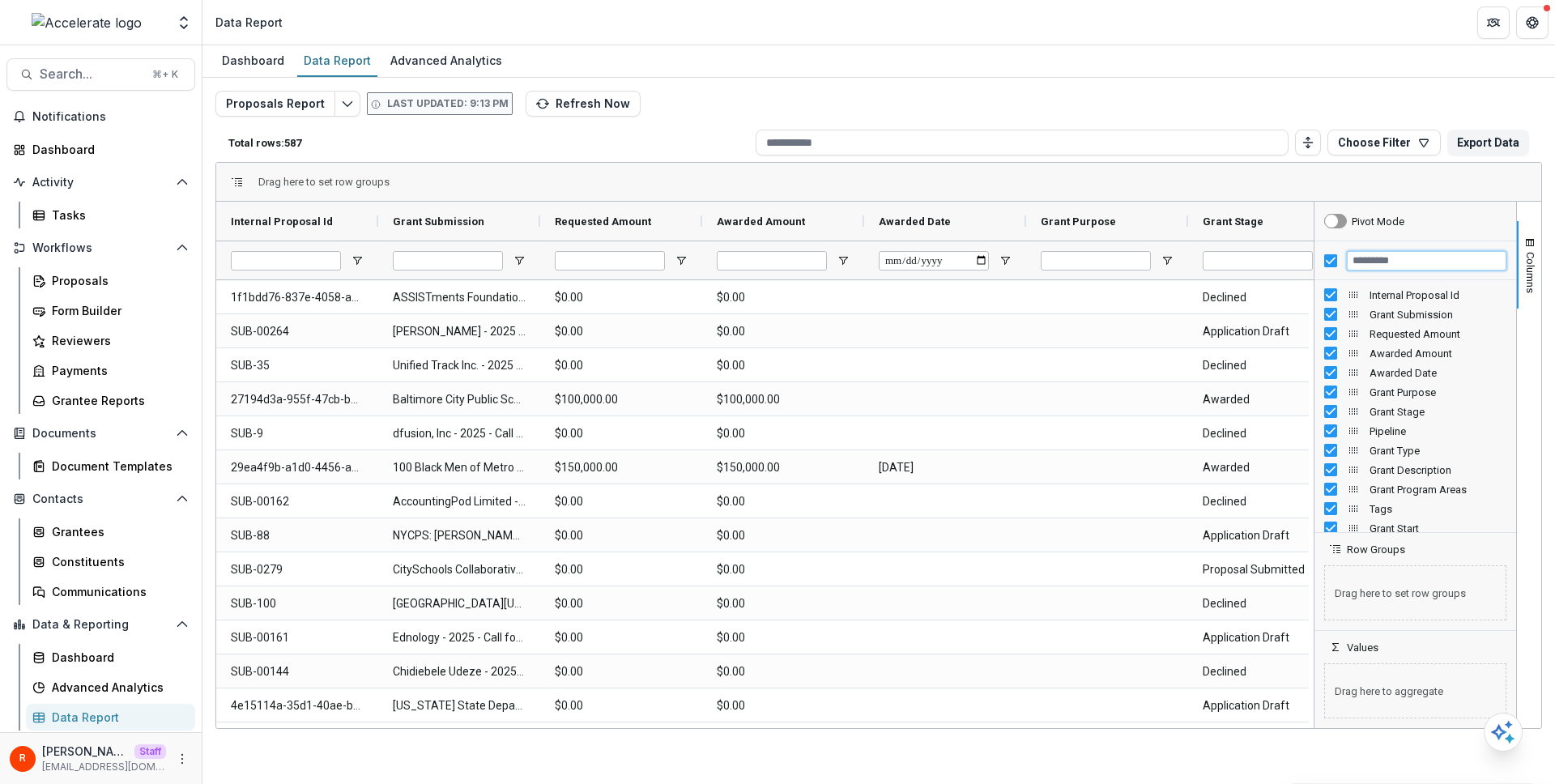
click at [1434, 260] on input "Filter Columns Input" at bounding box center [1427, 260] width 159 height 20
type input "********"
